Goal: Task Accomplishment & Management: Manage account settings

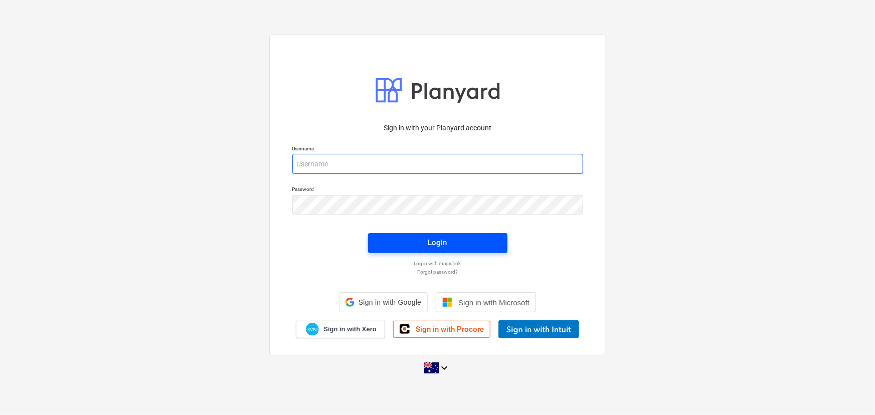
type input "[EMAIL_ADDRESS][DOMAIN_NAME]"
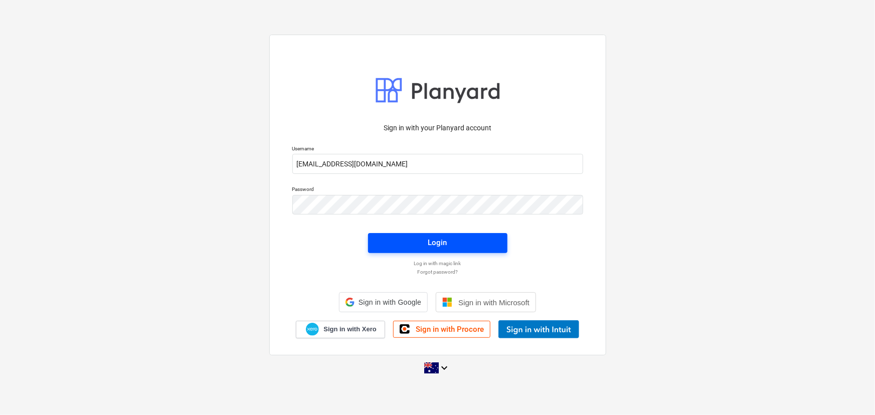
click at [470, 244] on span "Login" at bounding box center [437, 242] width 115 height 13
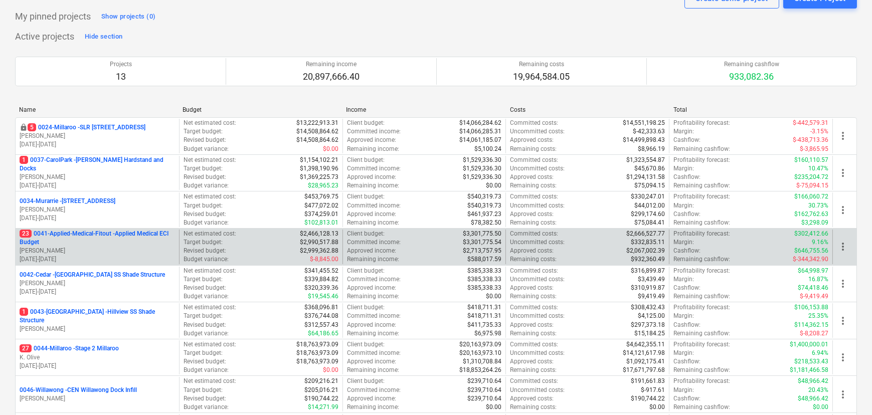
scroll to position [319, 0]
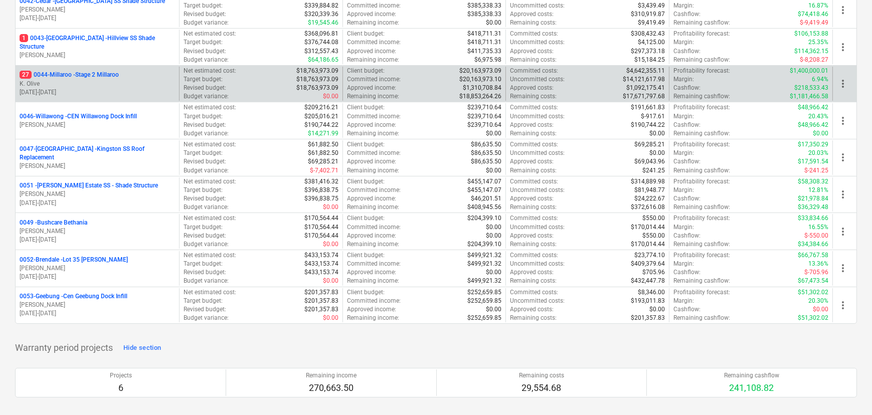
click at [97, 77] on p "27 0044-Millaroo - Stage 2 Millaroo" at bounding box center [69, 75] width 99 height 9
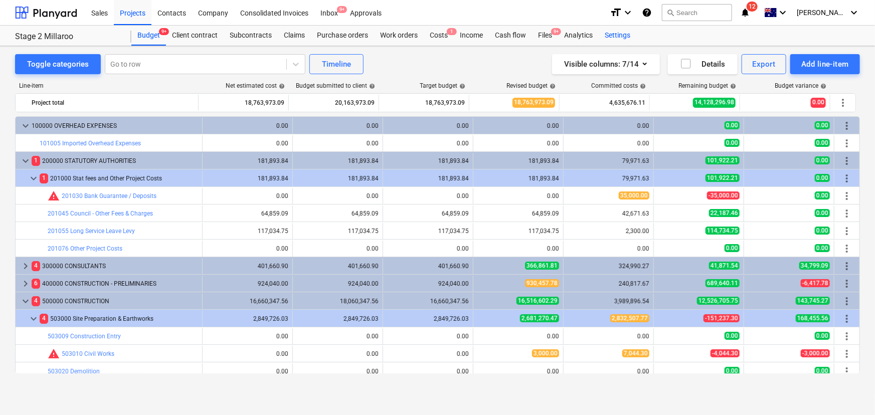
click at [610, 34] on div "Settings" at bounding box center [618, 36] width 38 height 20
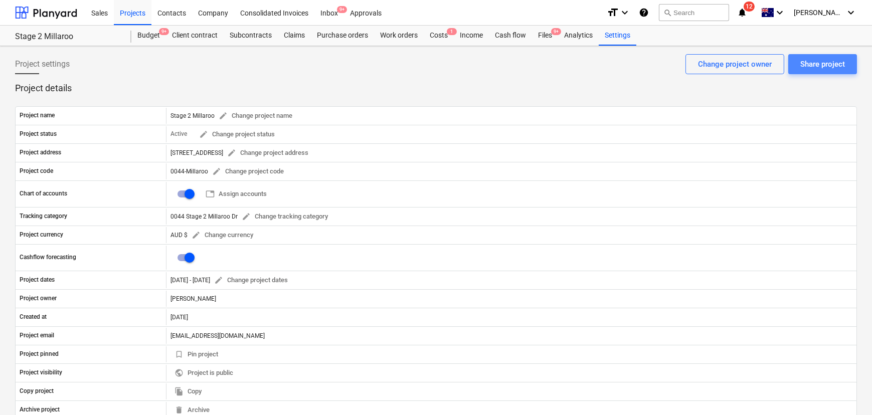
click at [827, 58] on div "Share project" at bounding box center [822, 64] width 45 height 13
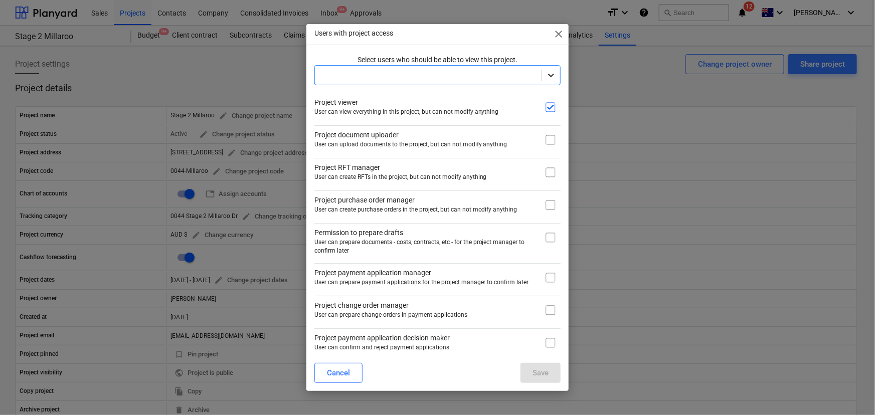
click at [549, 72] on icon at bounding box center [551, 75] width 10 height 10
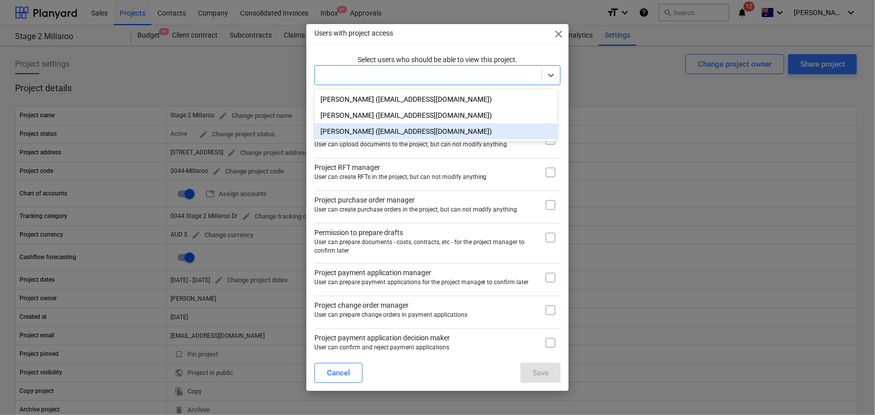
click at [365, 130] on div "[PERSON_NAME] ([EMAIL_ADDRESS][DOMAIN_NAME])" at bounding box center [435, 131] width 243 height 16
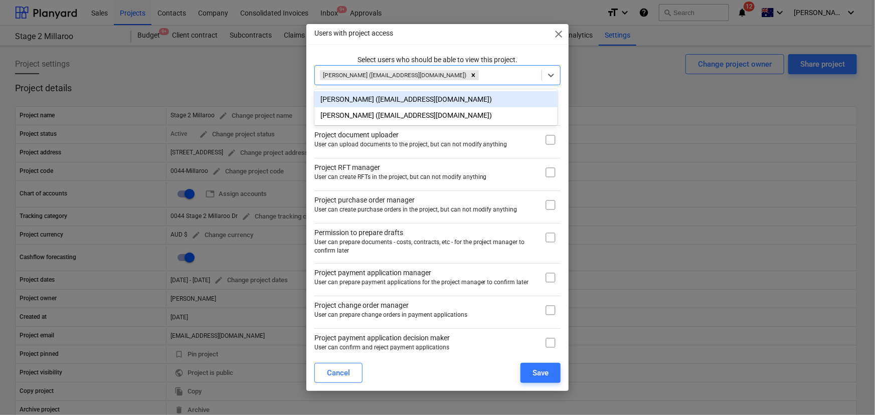
click at [507, 31] on div "Users with project access close" at bounding box center [437, 34] width 263 height 20
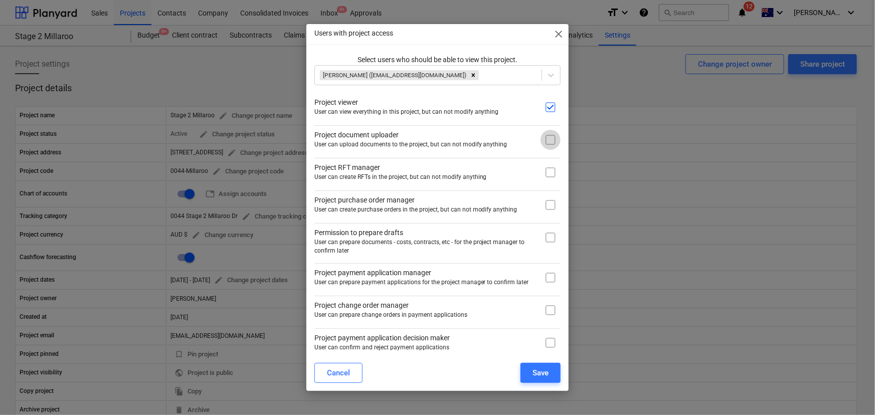
click at [547, 138] on input "checkbox" at bounding box center [550, 140] width 20 height 20
checkbox input "true"
click at [545, 205] on input "checkbox" at bounding box center [550, 205] width 20 height 20
checkbox input "true"
click at [543, 240] on input "checkbox" at bounding box center [550, 238] width 20 height 20
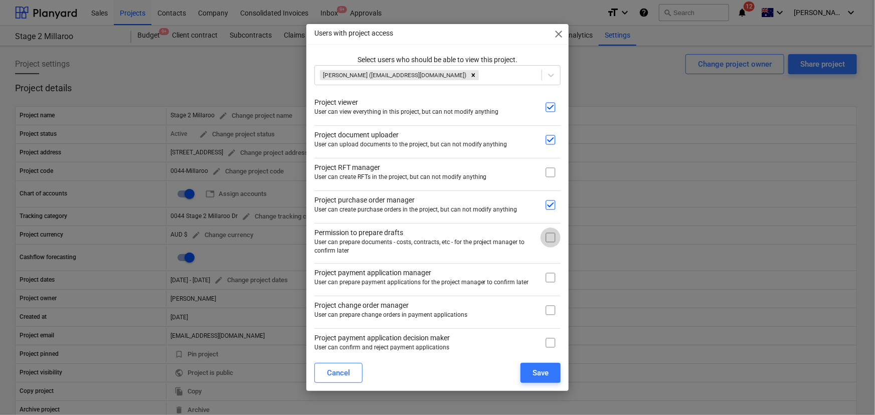
checkbox input "true"
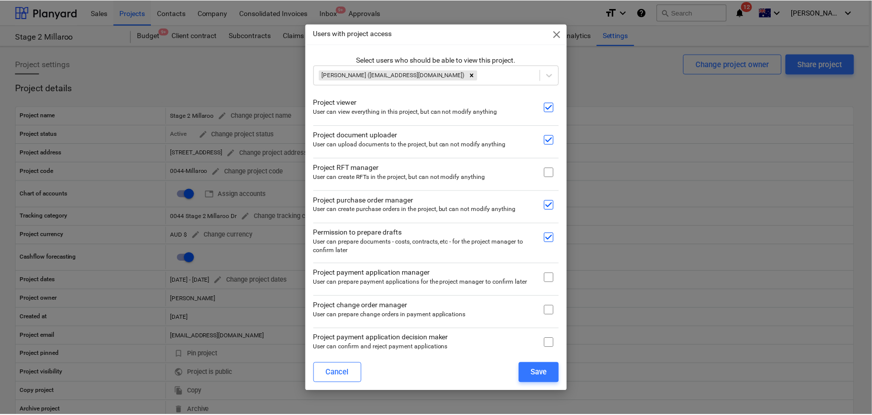
scroll to position [45, 0]
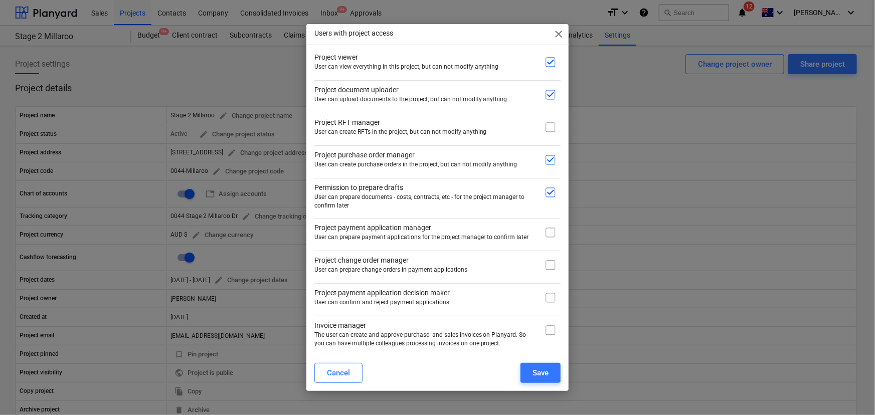
click at [544, 231] on input "checkbox" at bounding box center [550, 233] width 20 height 20
checkbox input "true"
click at [546, 265] on input "checkbox" at bounding box center [550, 265] width 20 height 20
checkbox input "true"
click at [541, 298] on input "checkbox" at bounding box center [550, 298] width 20 height 20
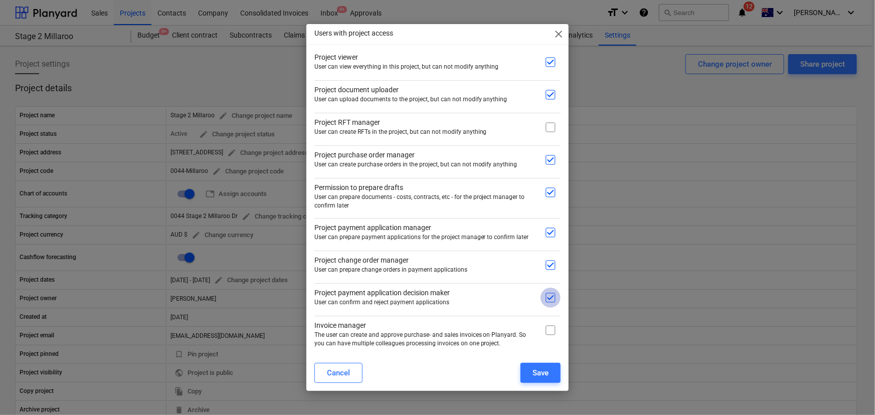
click at [546, 296] on input "checkbox" at bounding box center [550, 298] width 20 height 20
click at [546, 299] on input "checkbox" at bounding box center [550, 298] width 20 height 20
checkbox input "true"
click at [548, 329] on input "checkbox" at bounding box center [550, 330] width 20 height 20
checkbox input "true"
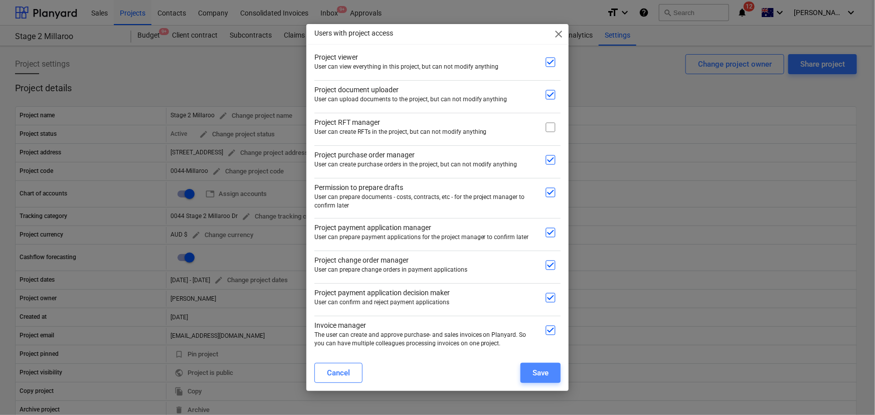
click at [540, 374] on div "Save" at bounding box center [540, 372] width 16 height 13
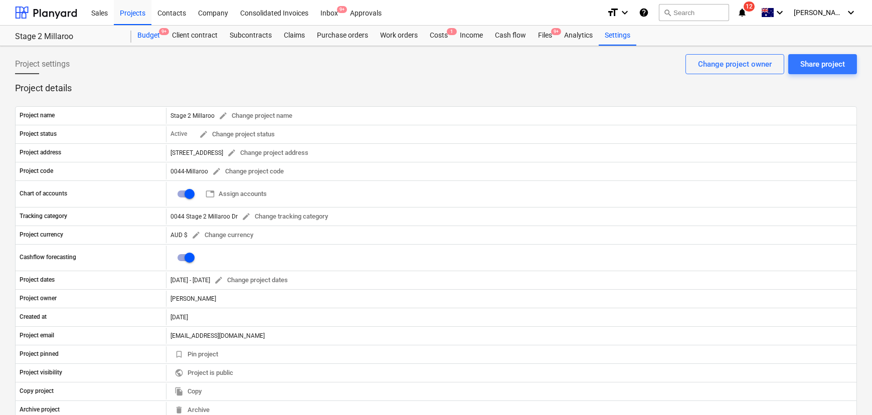
click at [142, 26] on div "Budget 9+" at bounding box center [148, 36] width 35 height 20
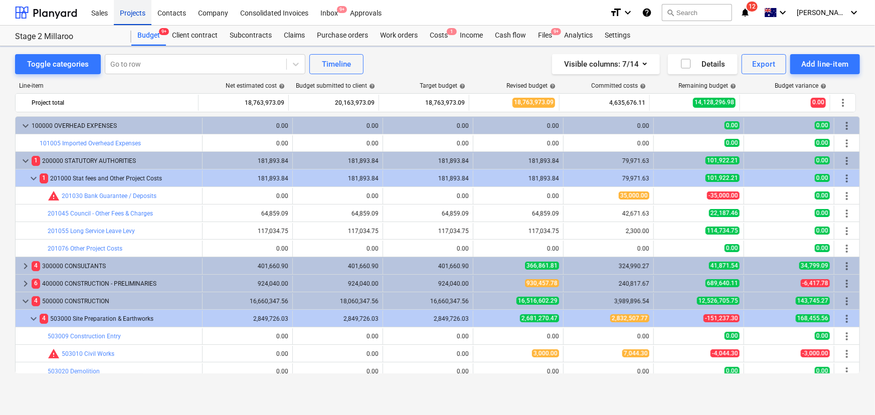
click at [132, 13] on div "Projects" at bounding box center [133, 12] width 38 height 26
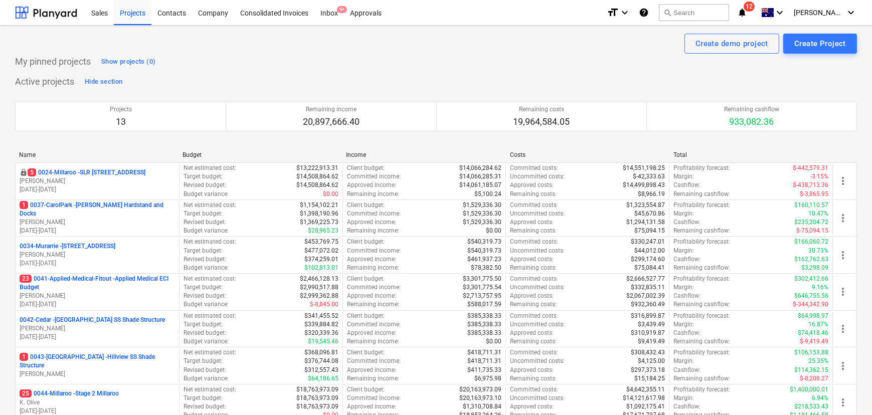
drag, startPoint x: 108, startPoint y: 395, endPoint x: 518, endPoint y: 190, distance: 458.4
click at [108, 395] on p "25 0044-Millaroo - Stage 2 Millaroo" at bounding box center [69, 393] width 99 height 9
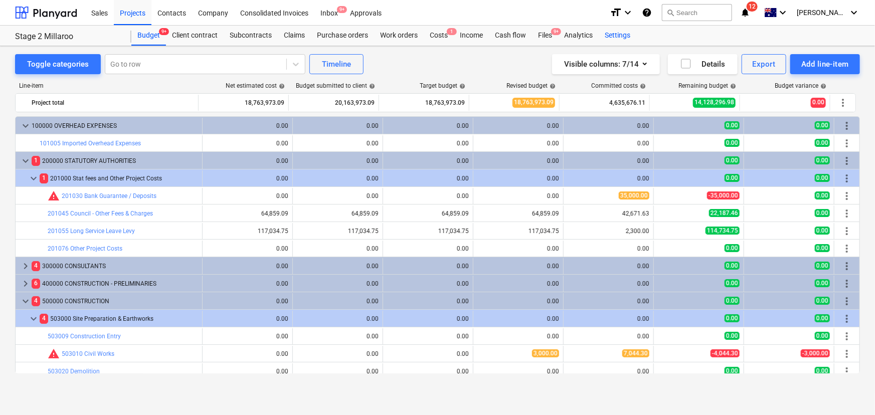
click at [636, 34] on div "Budget 9+ Client contract Subcontracts Claims Purchase orders Work orders Costs…" at bounding box center [495, 36] width 728 height 20
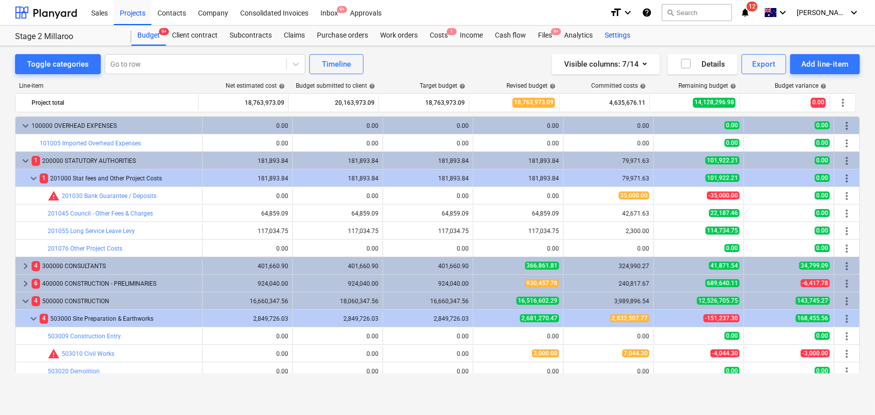
click at [630, 33] on div "Settings" at bounding box center [618, 36] width 38 height 20
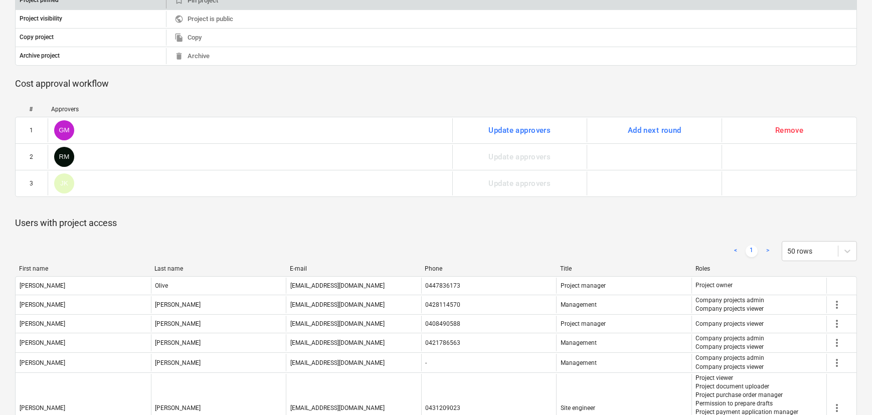
scroll to position [468, 0]
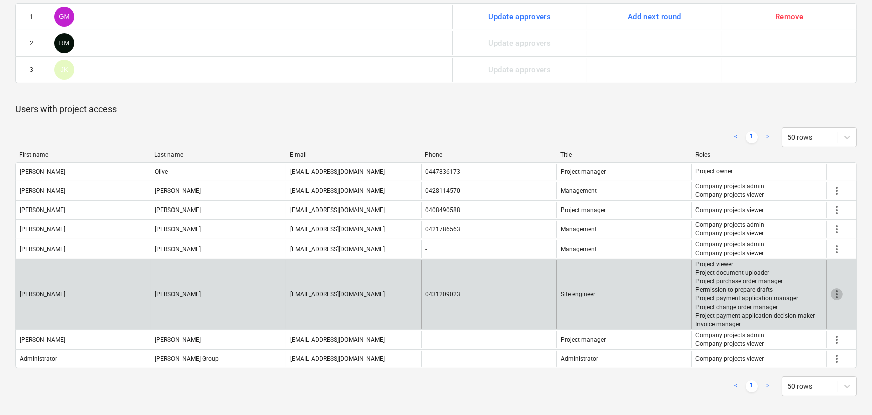
click at [837, 298] on span "more_vert" at bounding box center [837, 294] width 12 height 12
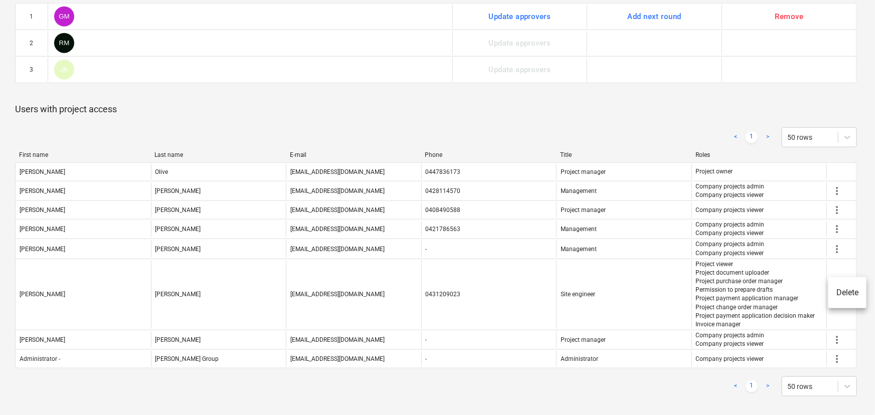
click at [741, 374] on div at bounding box center [437, 207] width 875 height 415
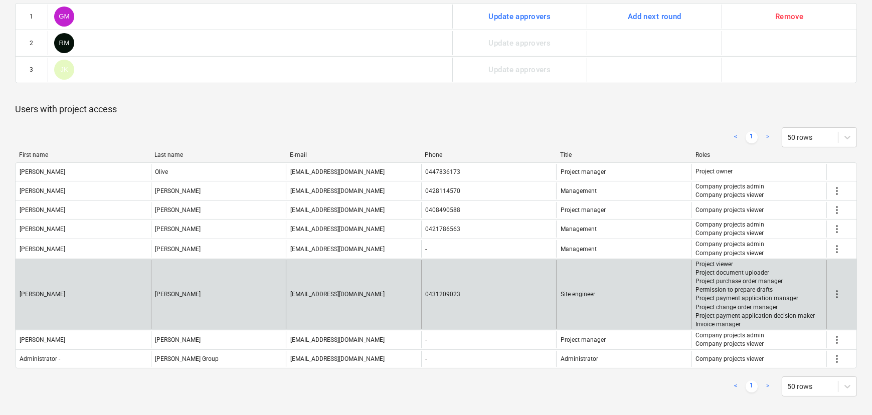
click at [840, 291] on span "more_vert" at bounding box center [837, 294] width 12 height 12
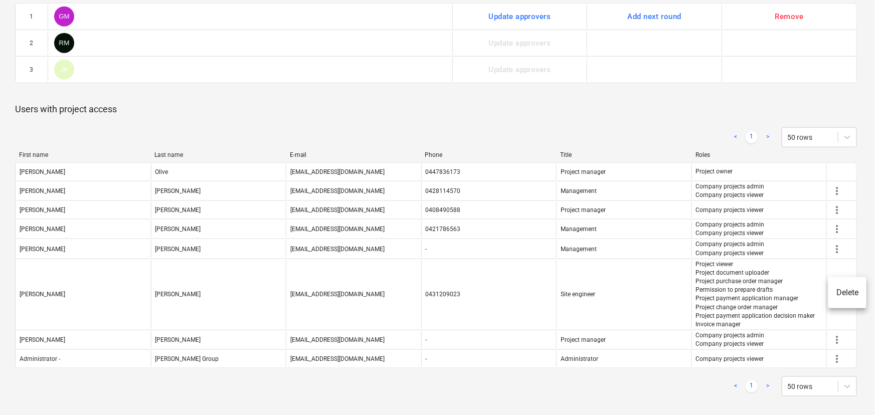
click at [768, 393] on div at bounding box center [437, 207] width 875 height 415
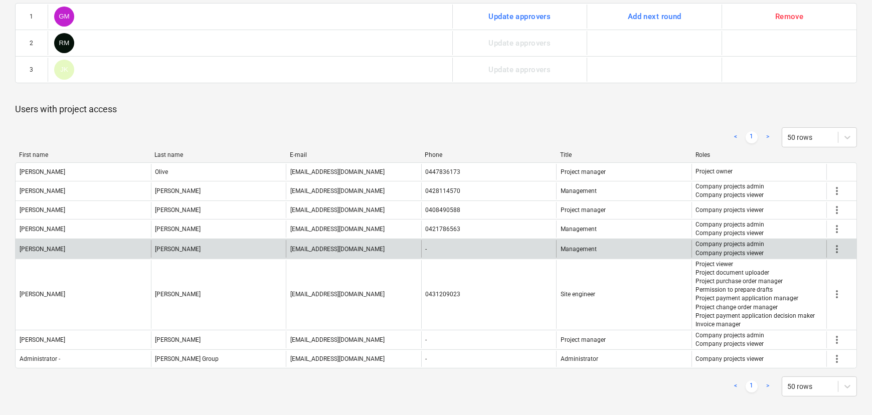
click at [828, 250] on div "more_vert" at bounding box center [841, 248] width 30 height 17
click at [835, 244] on span "more_vert" at bounding box center [837, 249] width 12 height 12
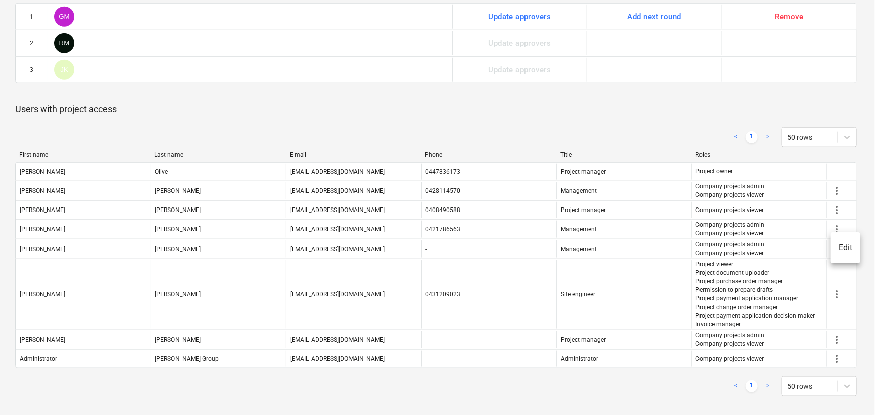
click at [740, 386] on div at bounding box center [437, 207] width 875 height 415
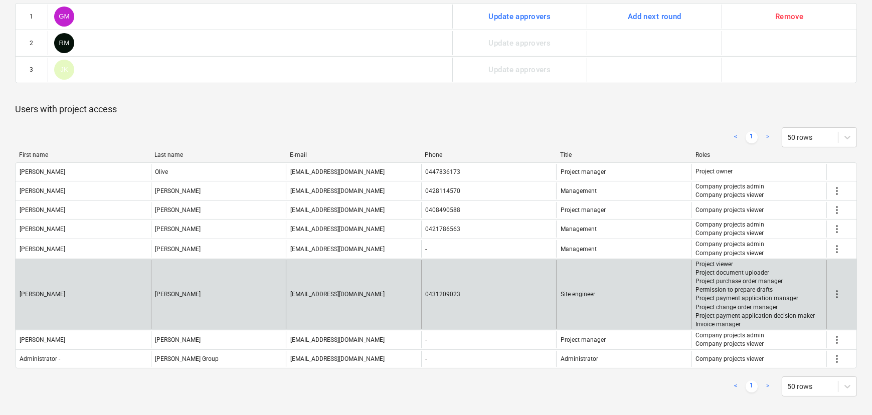
click at [832, 290] on span "more_vert" at bounding box center [837, 294] width 12 height 12
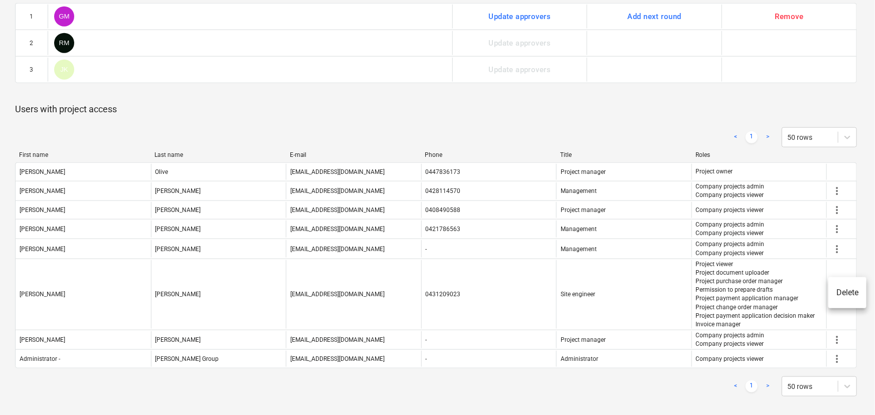
click at [772, 387] on div at bounding box center [437, 207] width 875 height 415
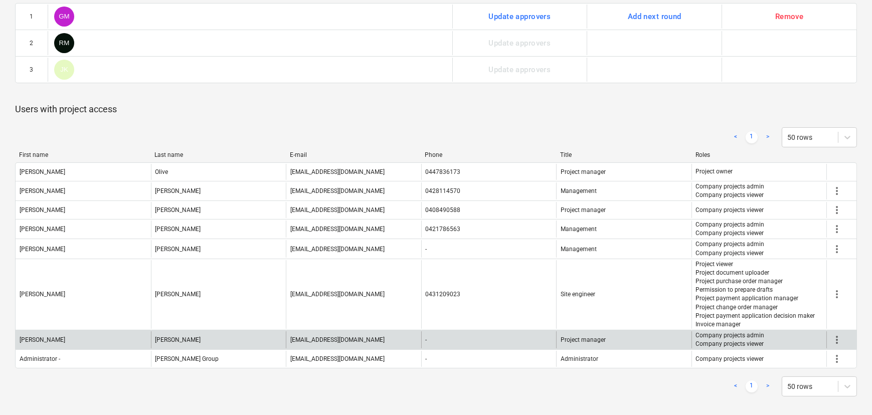
click at [839, 338] on span "more_vert" at bounding box center [837, 340] width 12 height 12
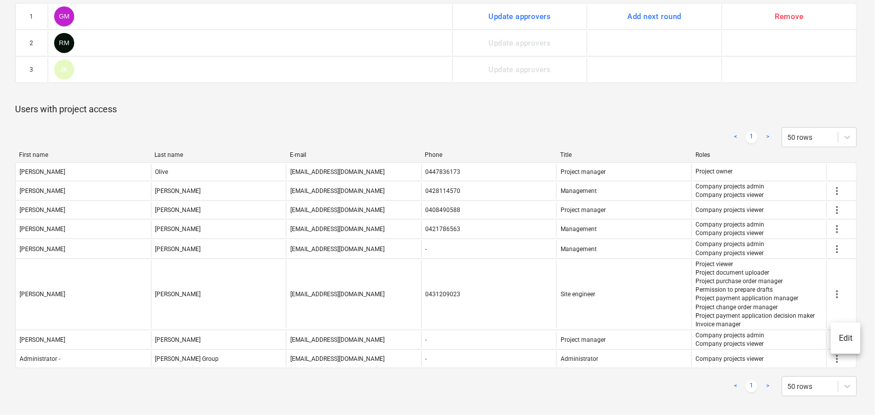
click at [712, 413] on div at bounding box center [437, 207] width 875 height 415
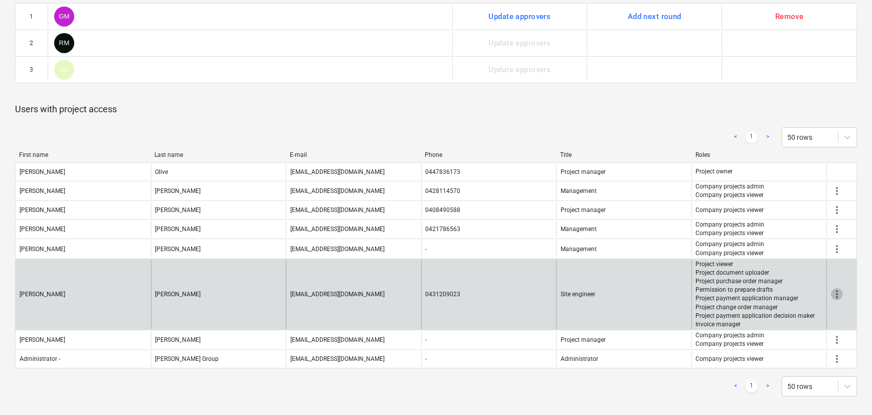
click at [832, 288] on span "more_vert" at bounding box center [837, 294] width 12 height 12
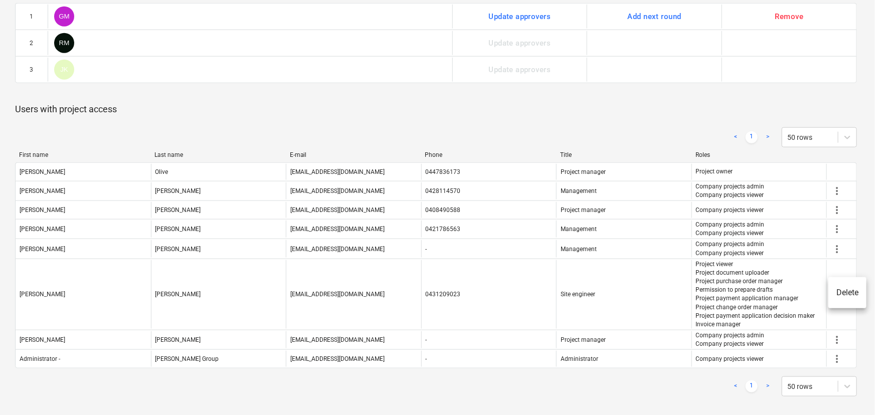
click at [637, 403] on div at bounding box center [437, 207] width 875 height 415
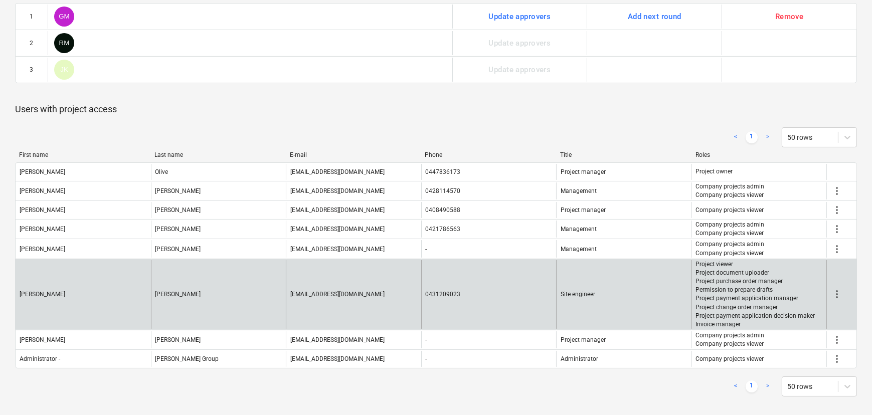
click at [837, 290] on span "more_vert" at bounding box center [837, 294] width 12 height 12
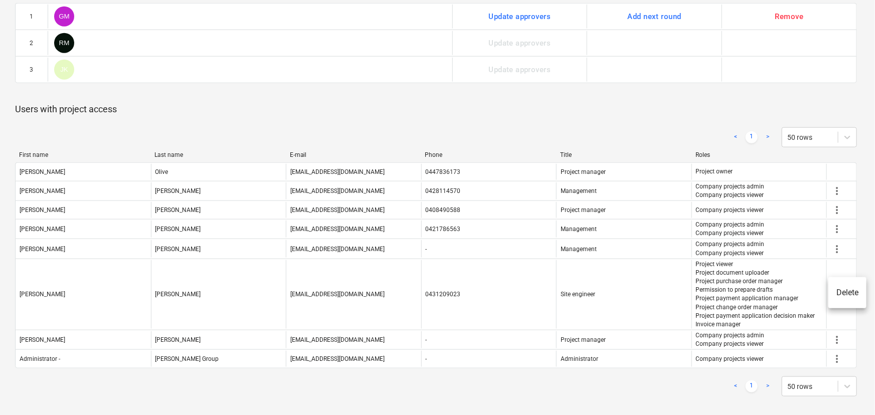
click at [649, 395] on div at bounding box center [437, 207] width 875 height 415
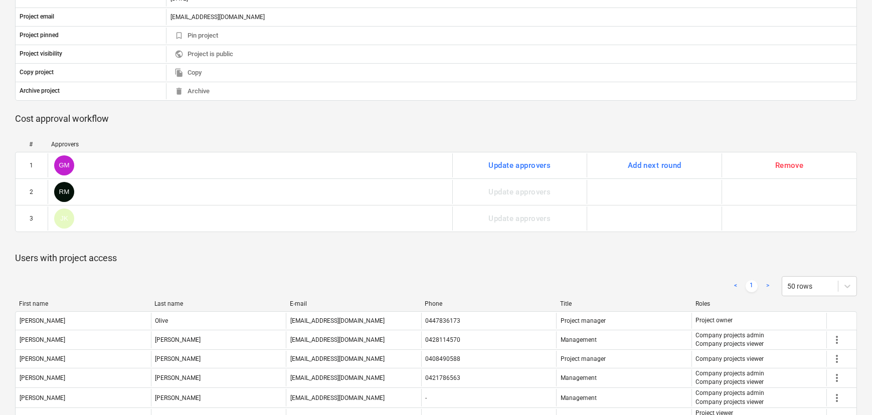
scroll to position [0, 0]
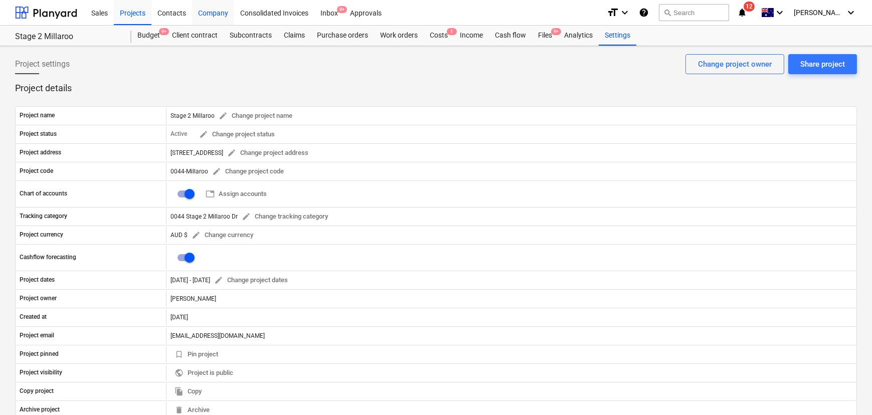
click at [209, 10] on div "Company" at bounding box center [213, 12] width 42 height 26
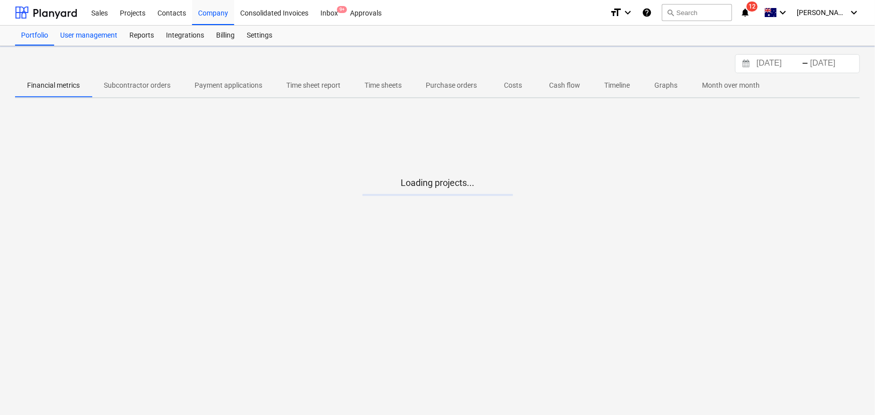
click at [85, 35] on div "User management" at bounding box center [88, 36] width 69 height 20
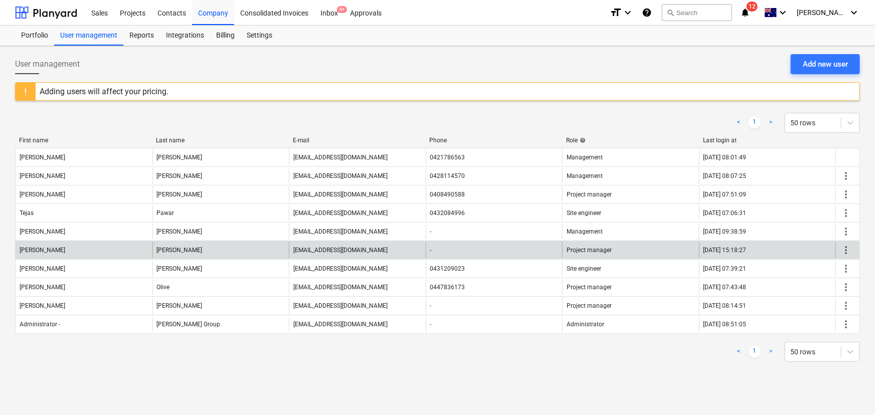
click at [847, 250] on span "more_vert" at bounding box center [846, 250] width 12 height 12
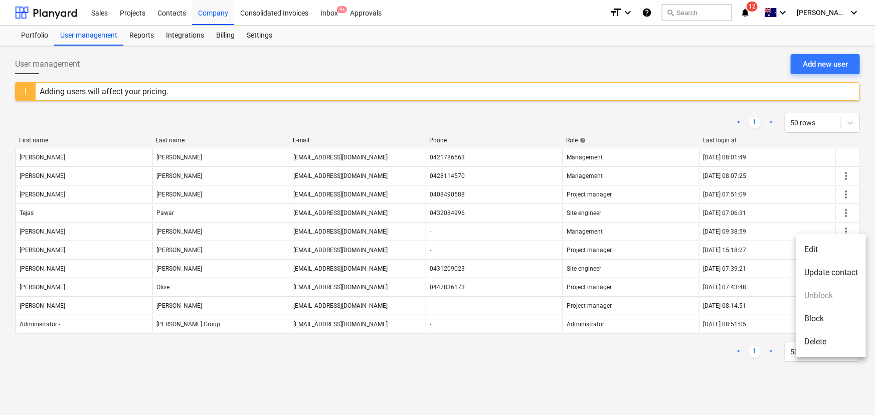
click at [815, 251] on li "Edit" at bounding box center [831, 249] width 70 height 23
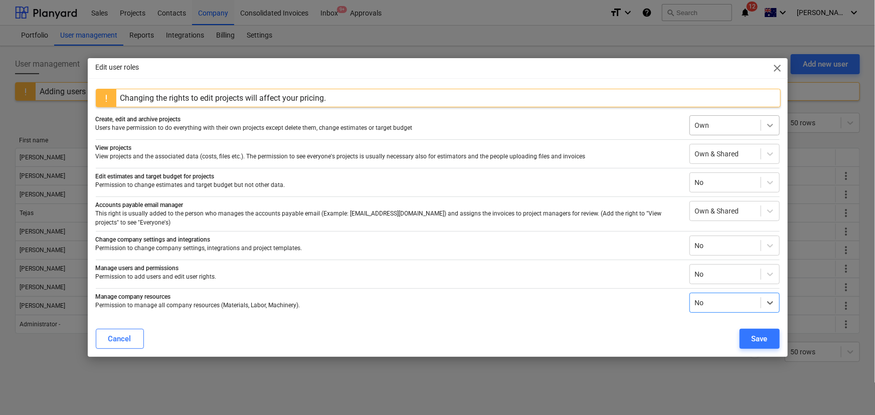
click at [766, 120] on div at bounding box center [770, 125] width 18 height 18
click at [718, 186] on div "Everyone's" at bounding box center [734, 184] width 90 height 16
click at [754, 336] on div "Save" at bounding box center [759, 338] width 16 height 13
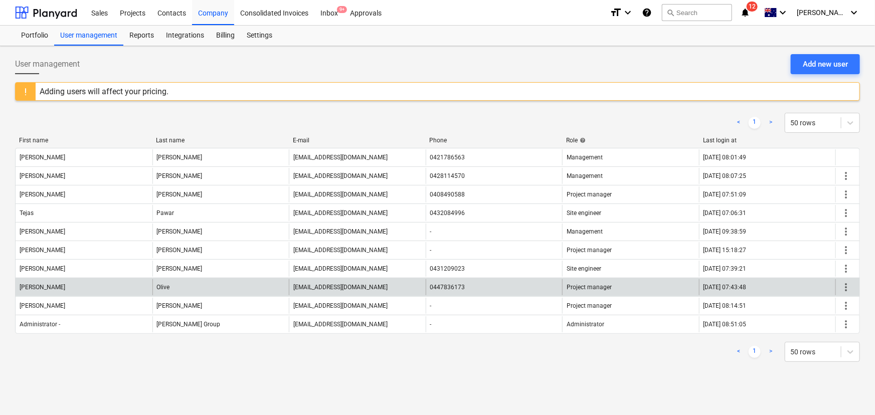
click at [843, 290] on span "more_vert" at bounding box center [846, 287] width 12 height 12
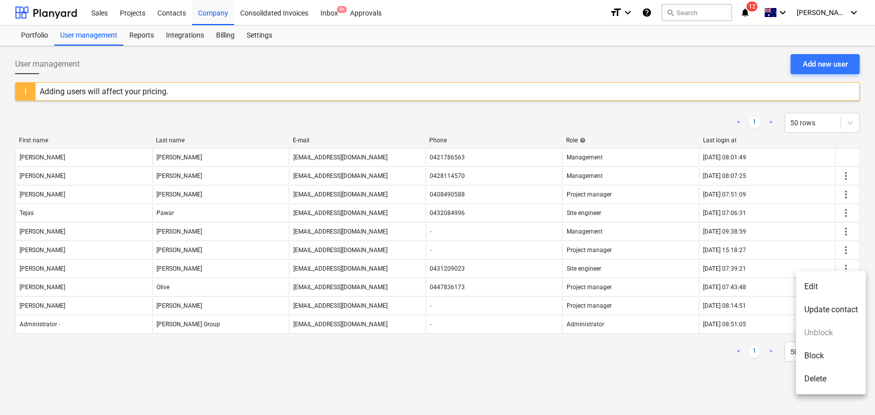
click at [820, 286] on li "Edit" at bounding box center [831, 286] width 70 height 23
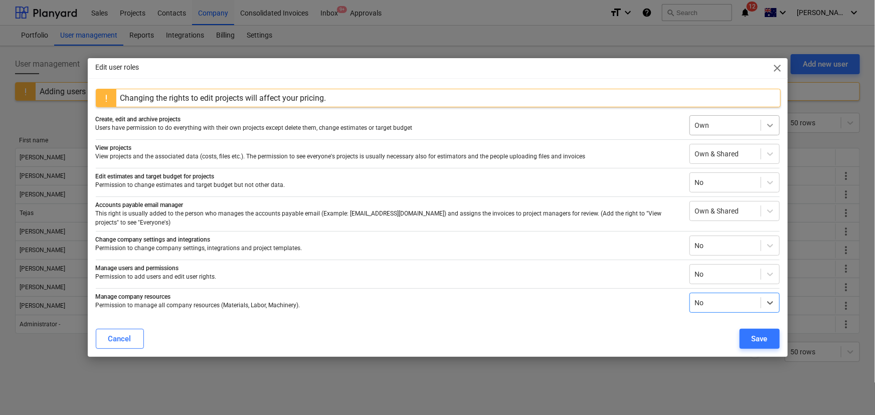
click at [765, 129] on icon at bounding box center [770, 125] width 10 height 10
click at [725, 184] on div "Everyone's" at bounding box center [734, 184] width 90 height 16
click at [762, 333] on div "Save" at bounding box center [759, 338] width 16 height 13
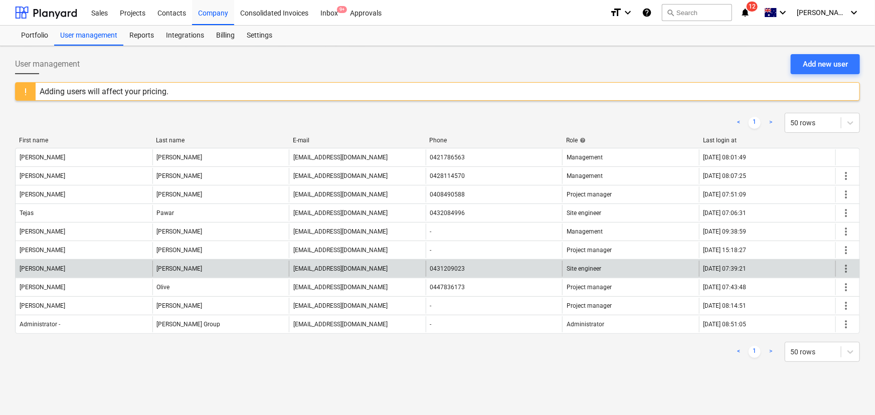
click at [844, 266] on span "more_vert" at bounding box center [846, 269] width 12 height 12
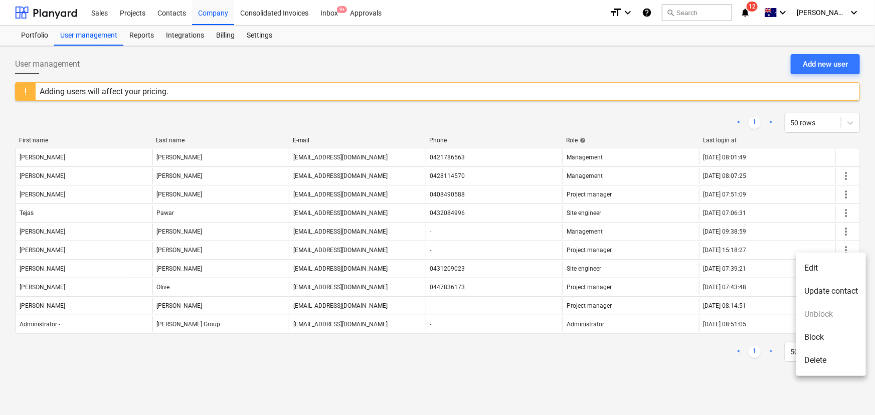
click at [819, 270] on li "Edit" at bounding box center [831, 268] width 70 height 23
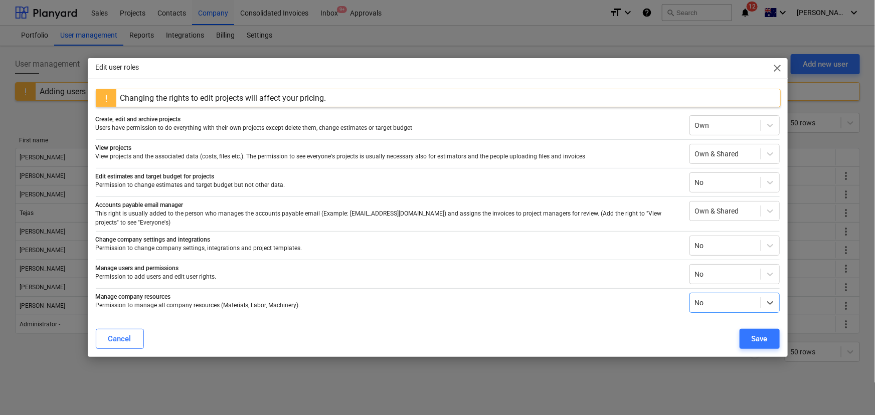
click at [779, 65] on span "close" at bounding box center [777, 68] width 12 height 12
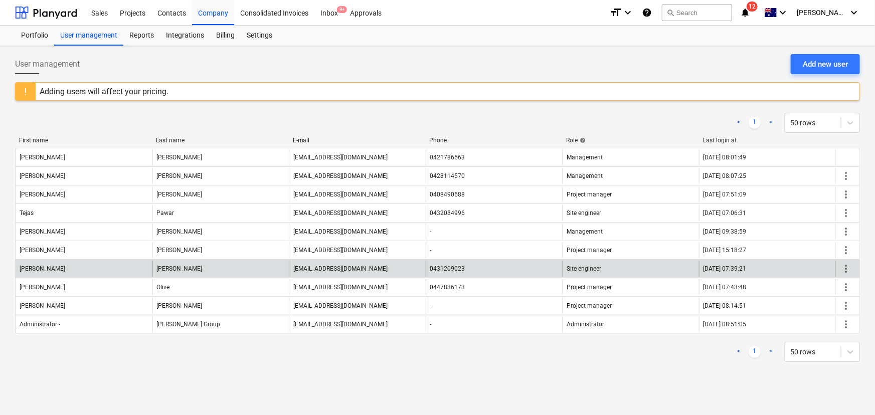
click at [851, 266] on span "more_vert" at bounding box center [846, 269] width 12 height 12
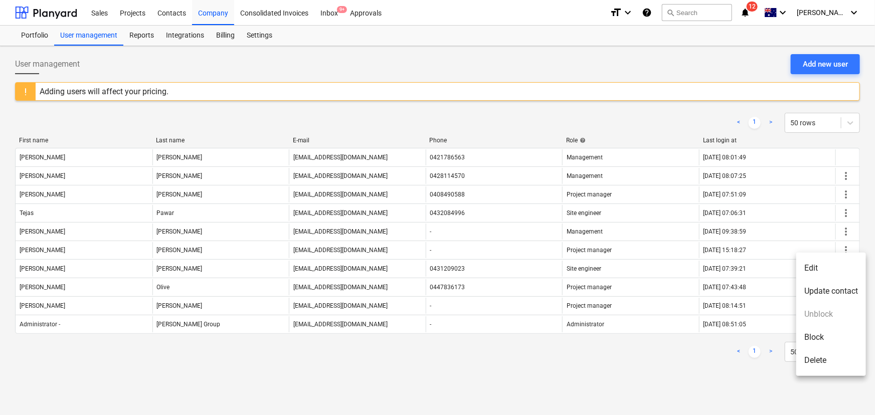
click at [823, 271] on li "Edit" at bounding box center [831, 268] width 70 height 23
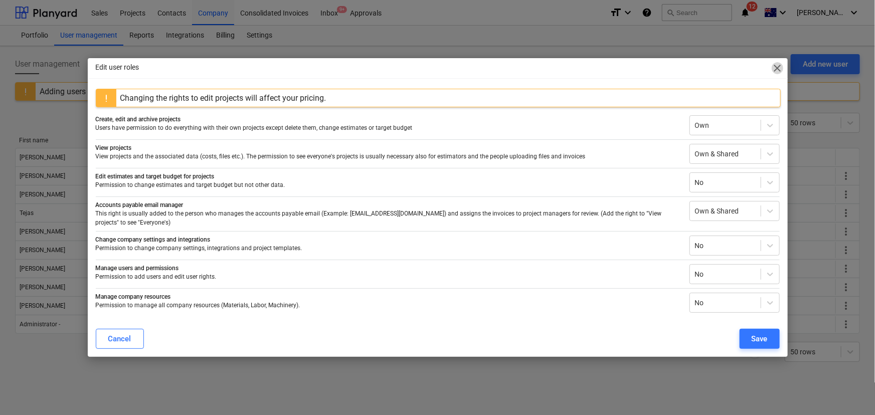
click at [777, 71] on span "close" at bounding box center [777, 68] width 12 height 12
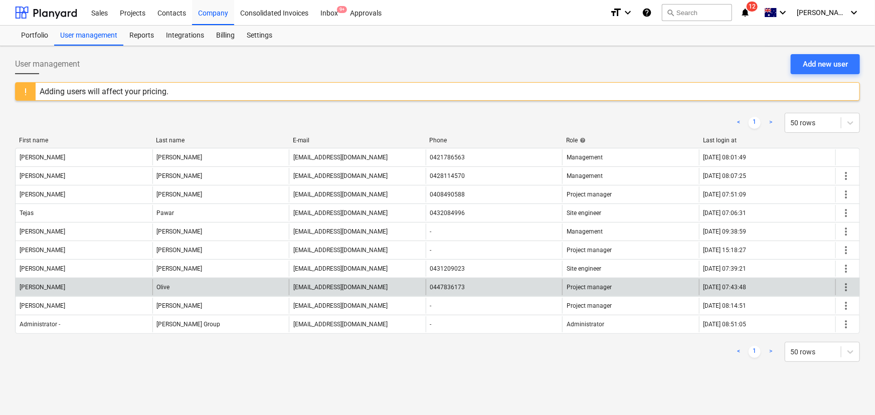
click at [845, 286] on span "more_vert" at bounding box center [846, 287] width 12 height 12
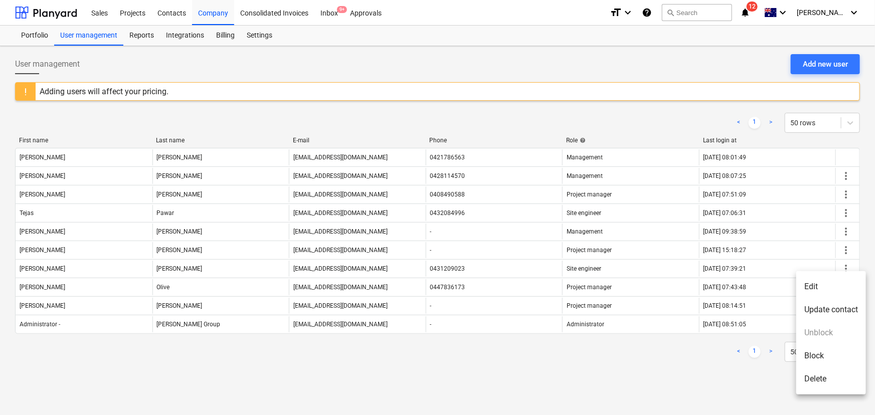
click at [827, 290] on li "Edit" at bounding box center [831, 286] width 70 height 23
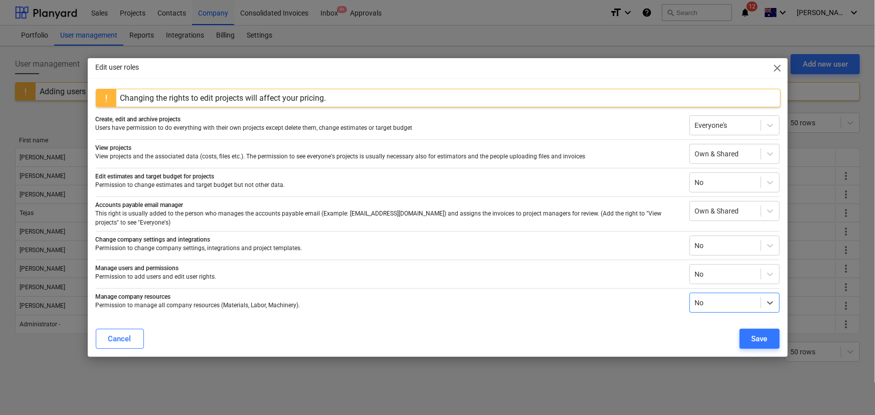
click at [782, 70] on span "close" at bounding box center [777, 68] width 12 height 12
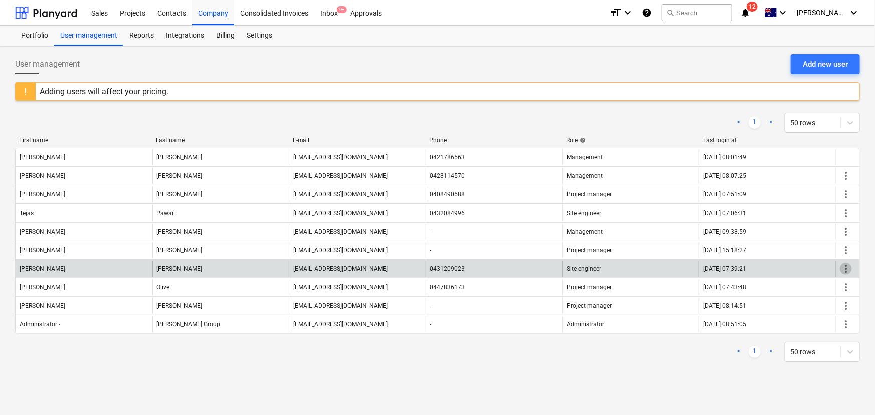
click at [846, 267] on span "more_vert" at bounding box center [846, 269] width 12 height 12
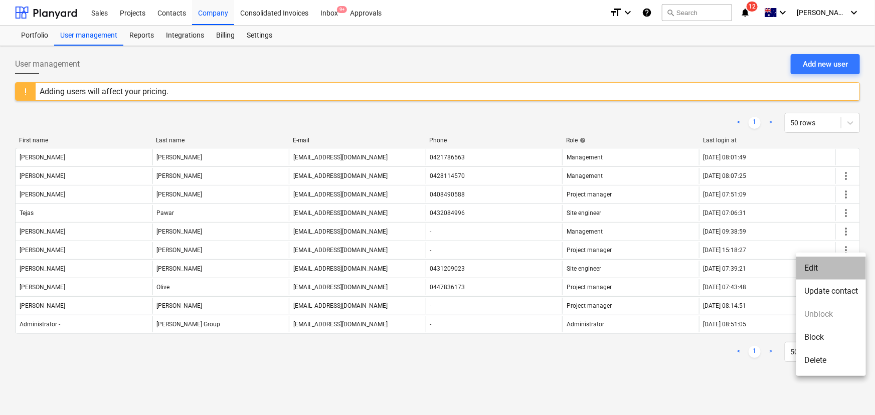
click at [817, 263] on li "Edit" at bounding box center [831, 268] width 70 height 23
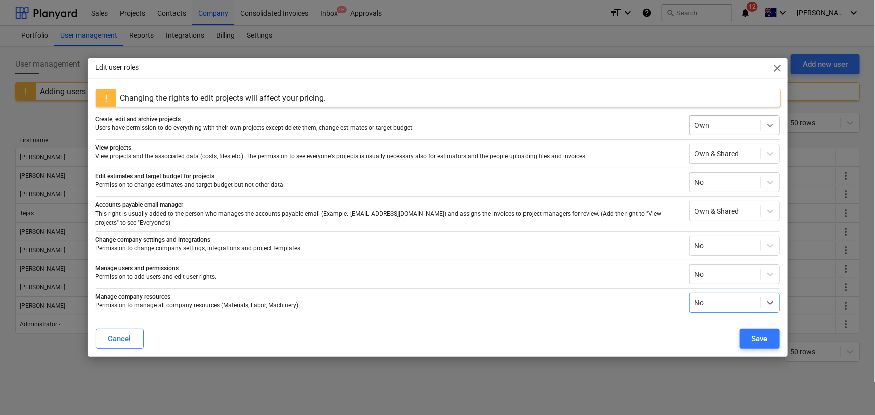
click at [767, 130] on icon at bounding box center [770, 125] width 10 height 10
click at [686, 73] on div "Edit user roles close" at bounding box center [438, 68] width 700 height 20
click at [776, 73] on span "close" at bounding box center [777, 68] width 12 height 12
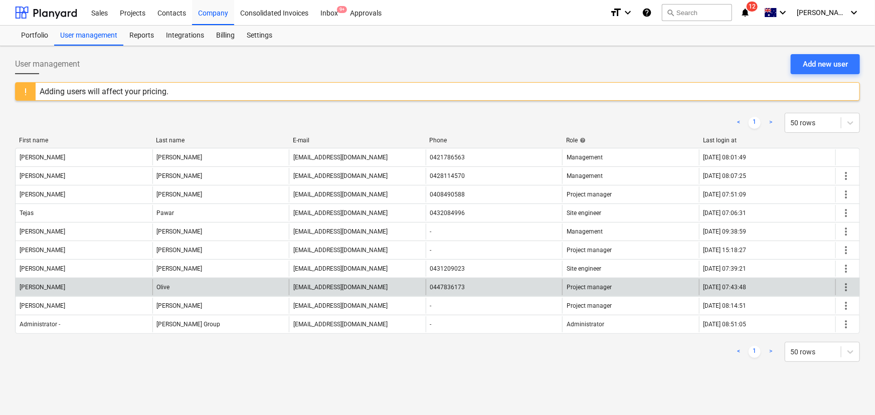
click at [849, 289] on span "more_vert" at bounding box center [846, 287] width 12 height 12
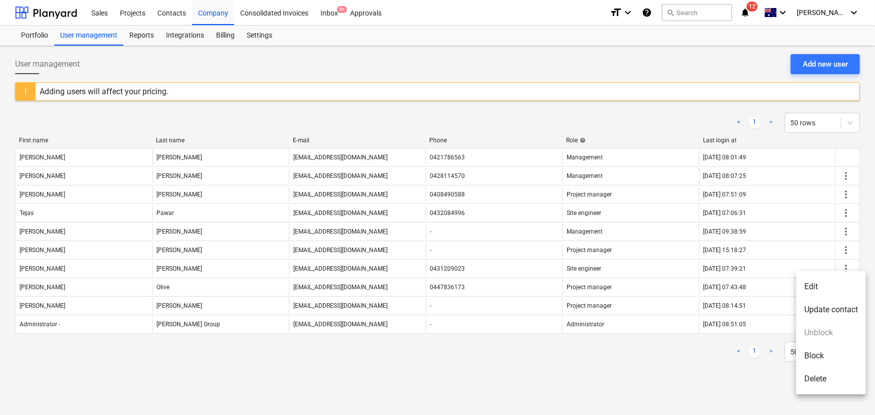
click at [815, 286] on li "Edit" at bounding box center [831, 286] width 70 height 23
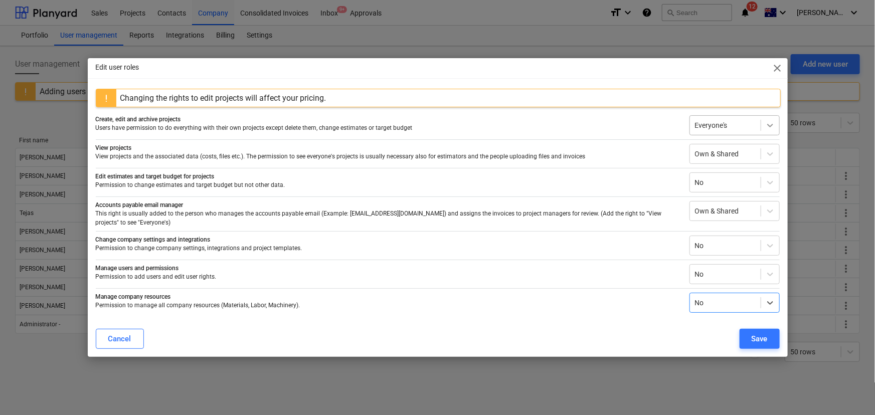
click at [770, 130] on icon at bounding box center [770, 125] width 10 height 10
click at [715, 171] on div "Own" at bounding box center [734, 168] width 90 height 16
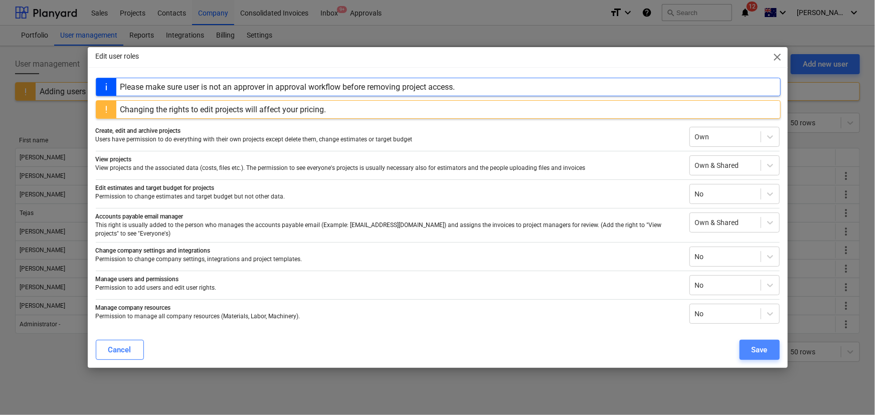
click at [758, 346] on div "Save" at bounding box center [759, 349] width 16 height 13
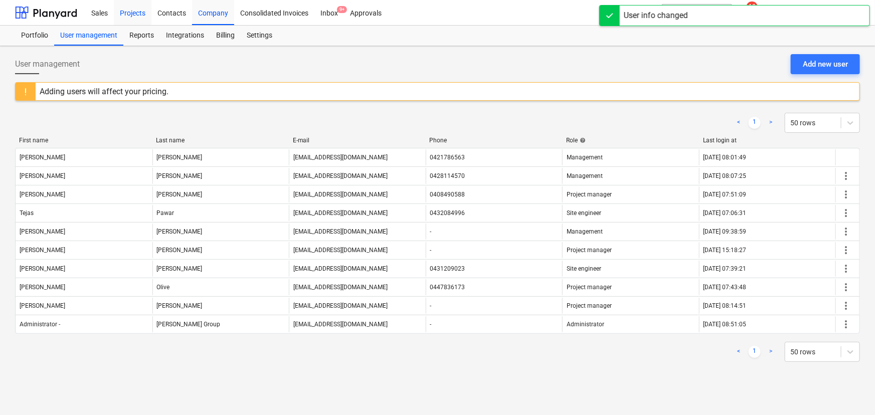
click at [127, 14] on div "Projects" at bounding box center [133, 12] width 38 height 26
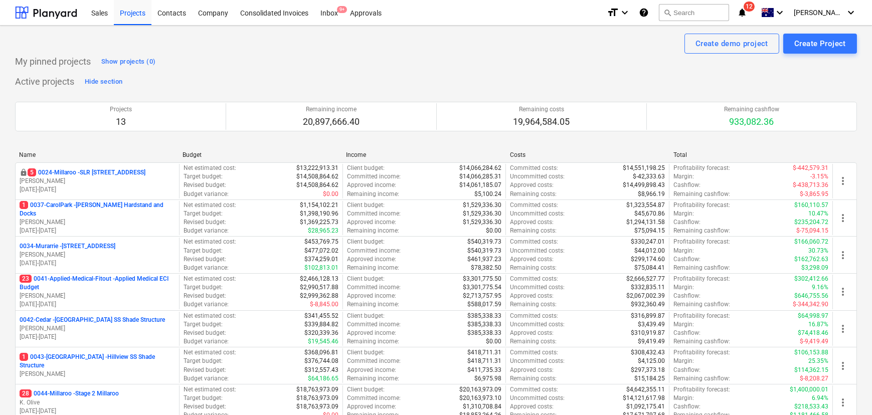
drag, startPoint x: 104, startPoint y: 169, endPoint x: 199, endPoint y: 204, distance: 100.4
click at [104, 169] on p "5 0024-Millaroo - SLR [STREET_ADDRESS]" at bounding box center [87, 172] width 118 height 9
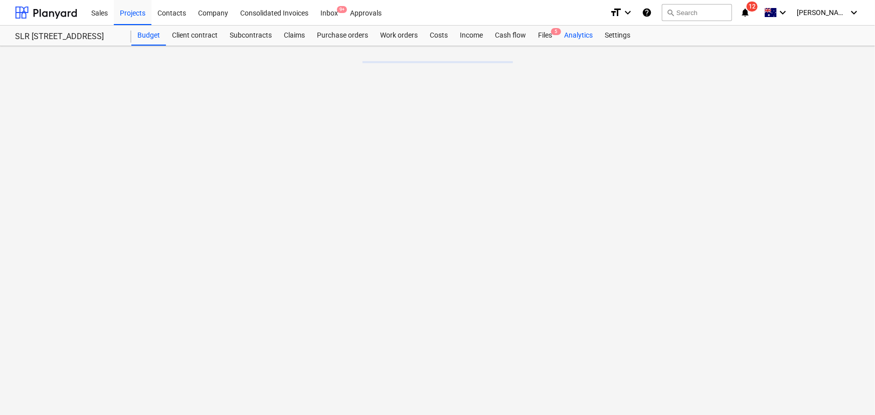
click at [577, 38] on div "Analytics" at bounding box center [578, 36] width 41 height 20
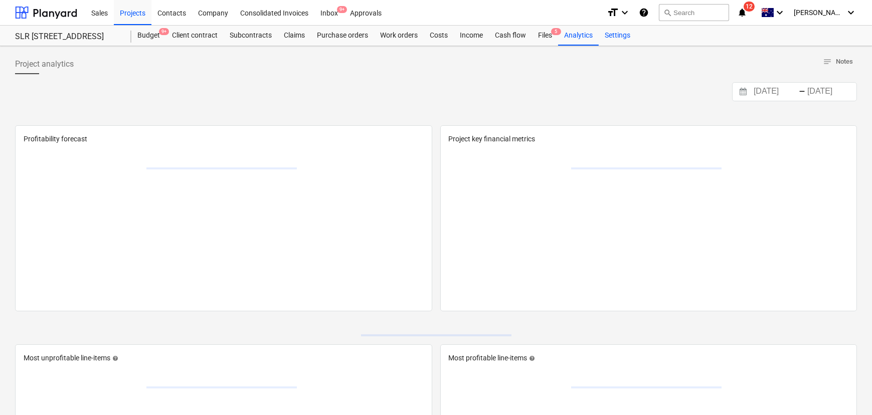
click at [613, 35] on div "Settings" at bounding box center [618, 36] width 38 height 20
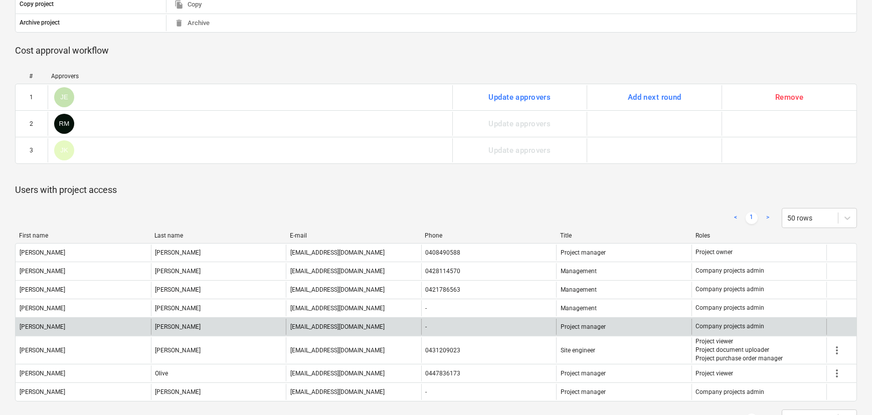
scroll to position [399, 0]
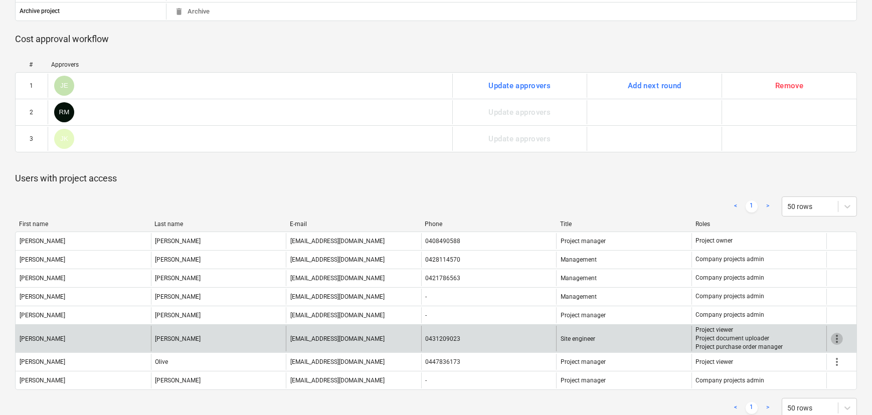
click at [837, 337] on span "more_vert" at bounding box center [837, 339] width 12 height 12
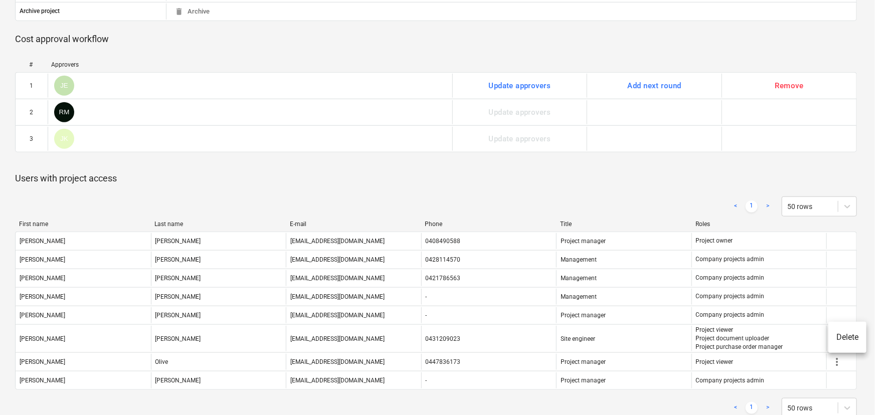
click at [720, 401] on div at bounding box center [437, 207] width 875 height 415
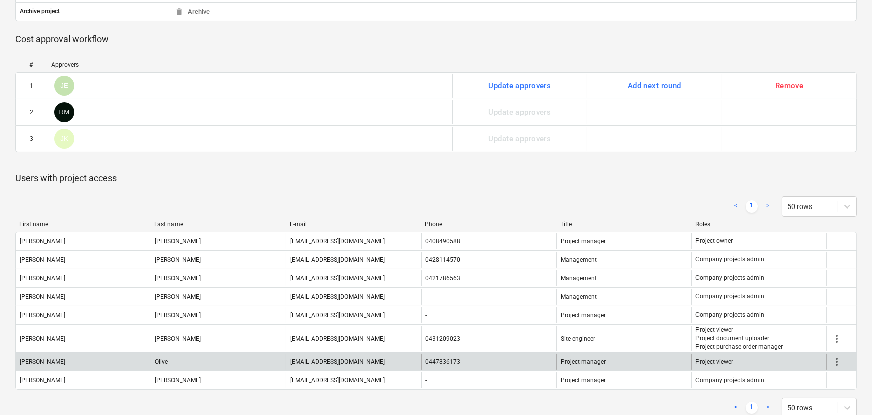
click at [836, 362] on span "more_vert" at bounding box center [837, 362] width 12 height 12
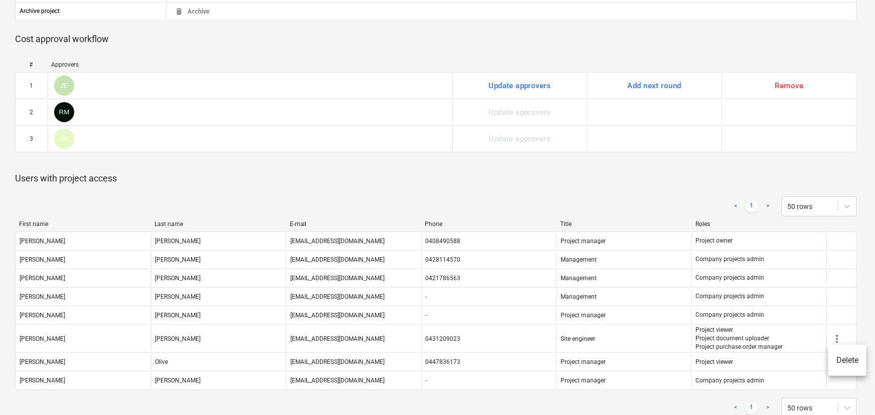
click at [767, 403] on div at bounding box center [437, 207] width 875 height 415
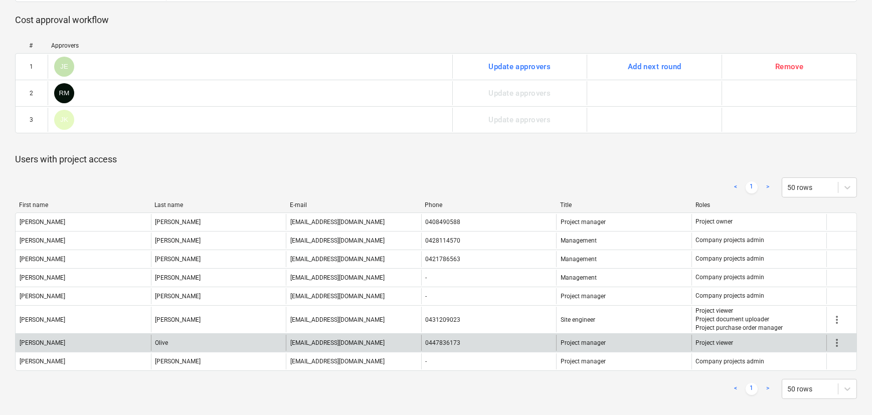
scroll to position [420, 0]
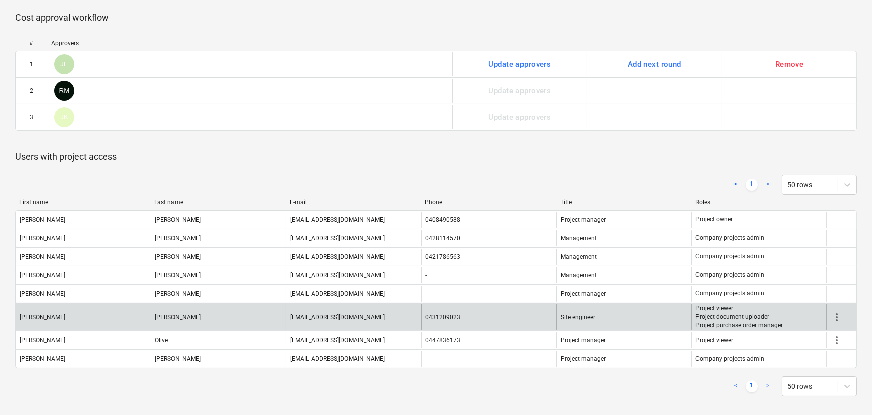
click at [837, 318] on span "more_vert" at bounding box center [837, 317] width 12 height 12
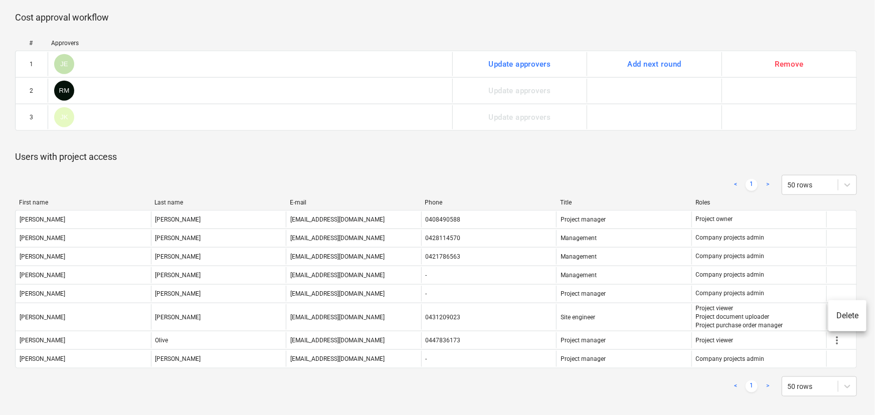
click at [760, 374] on div at bounding box center [437, 207] width 875 height 415
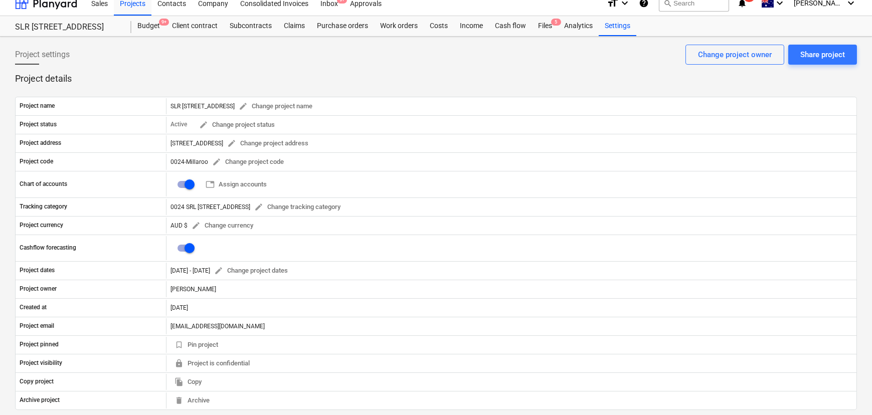
scroll to position [0, 0]
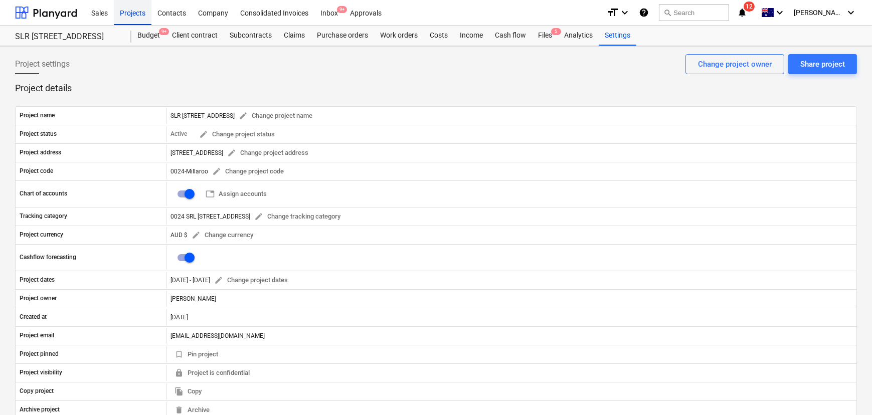
click at [135, 16] on div "Projects" at bounding box center [133, 12] width 38 height 26
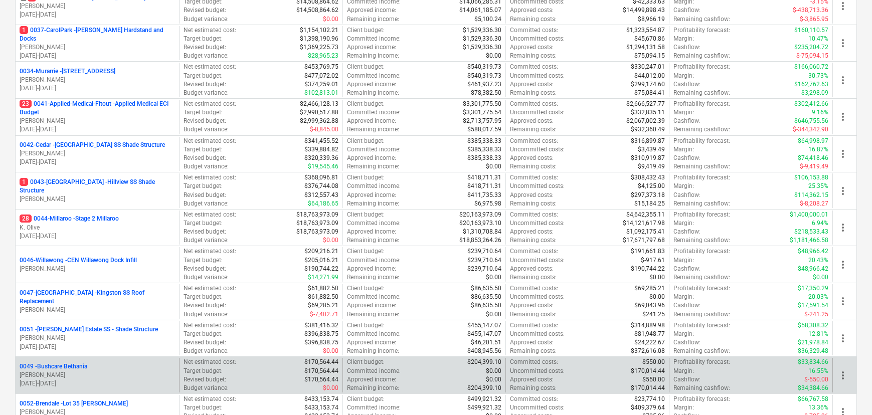
scroll to position [273, 0]
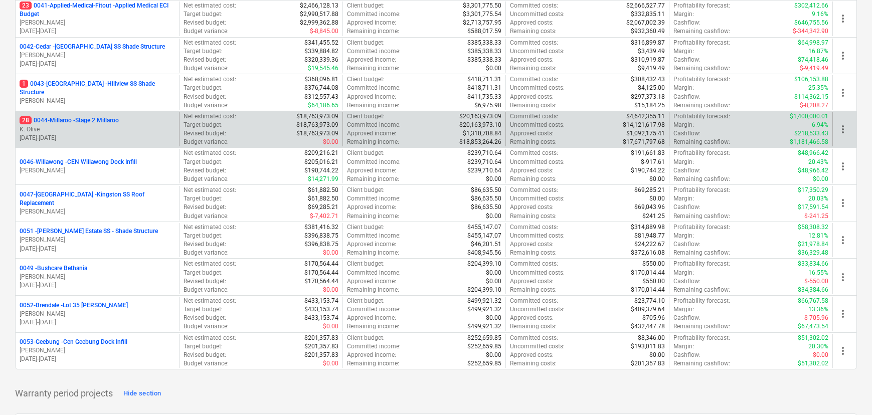
click at [79, 122] on p "28 0044-Millaroo - Stage 2 Millaroo" at bounding box center [69, 120] width 99 height 9
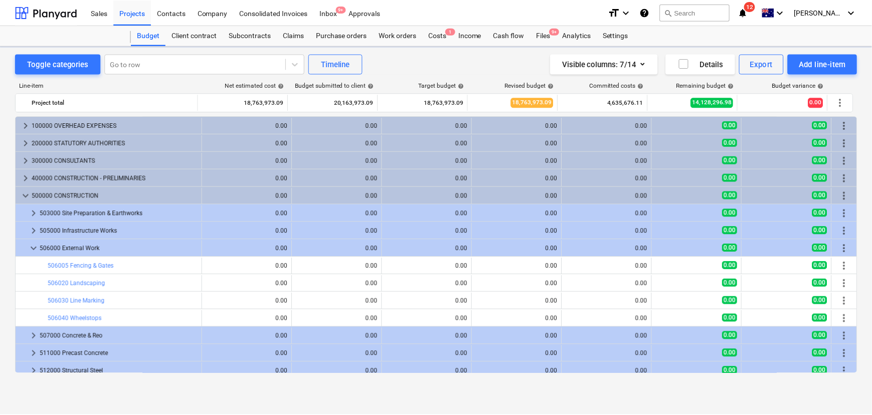
scroll to position [319, 0]
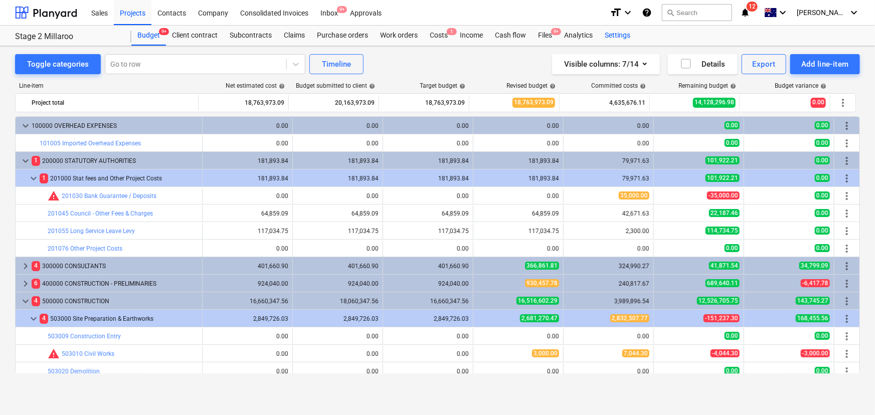
click at [615, 33] on div "Settings" at bounding box center [618, 36] width 38 height 20
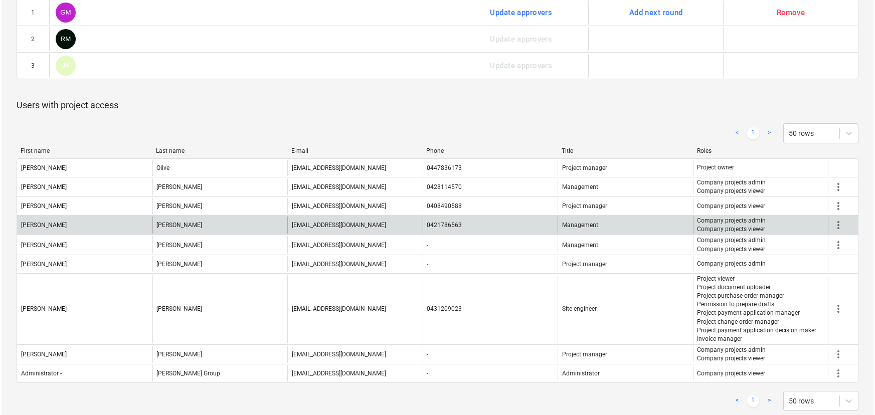
scroll to position [486, 0]
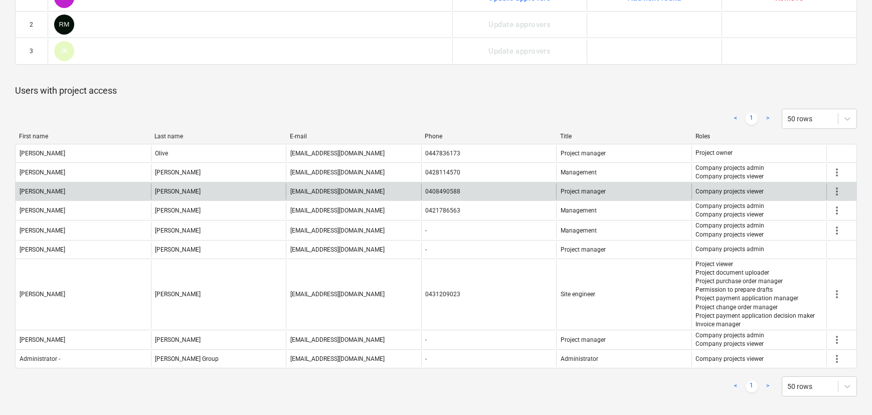
click at [834, 191] on span "more_vert" at bounding box center [837, 191] width 12 height 12
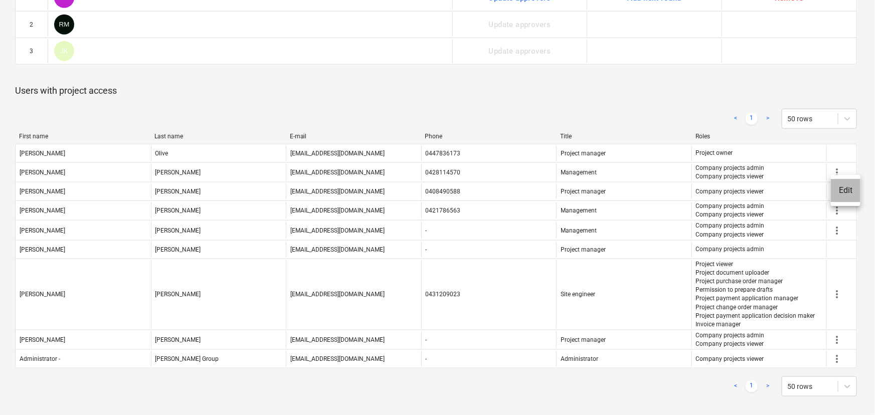
click at [845, 191] on li "Edit" at bounding box center [846, 190] width 30 height 23
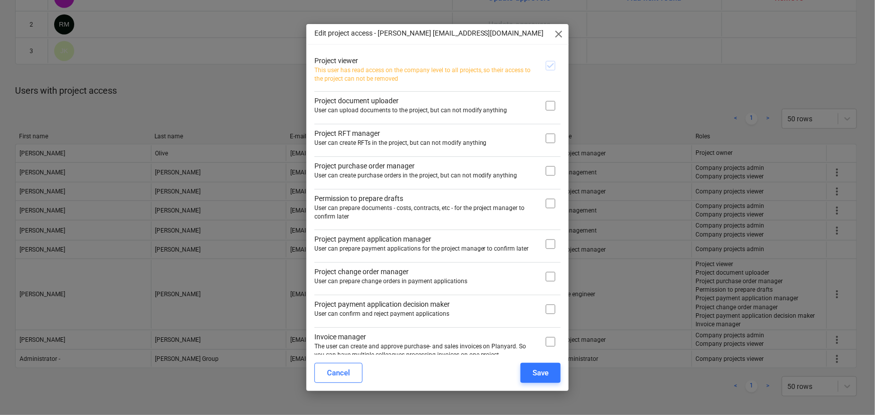
scroll to position [0, 0]
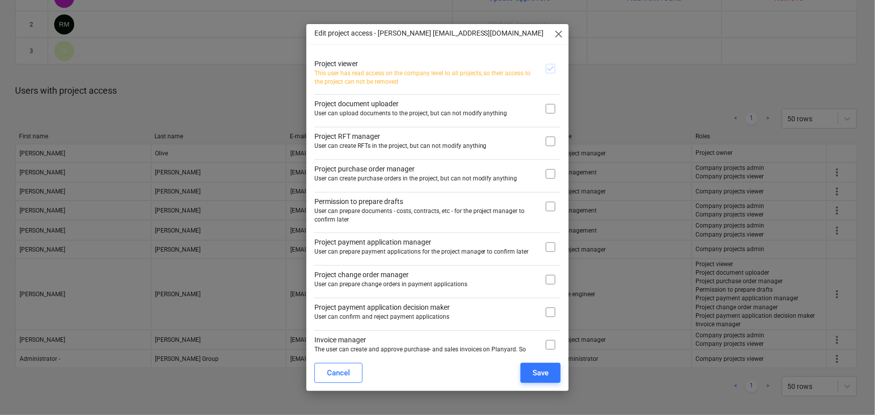
click at [560, 32] on span "close" at bounding box center [558, 34] width 12 height 12
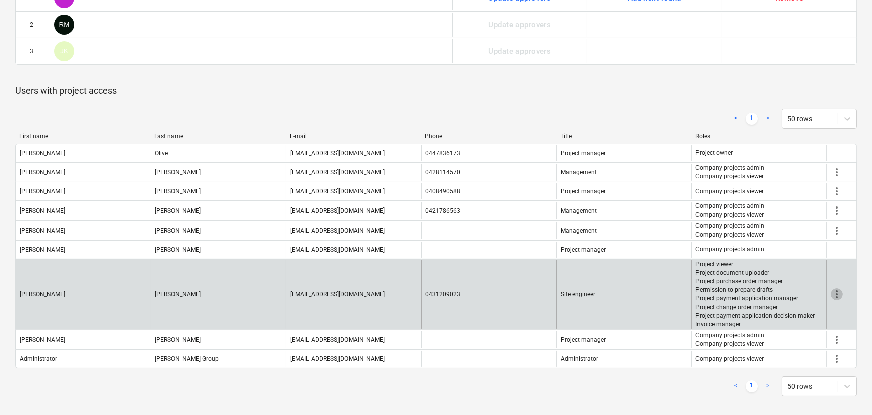
click at [835, 295] on span "more_vert" at bounding box center [837, 294] width 12 height 12
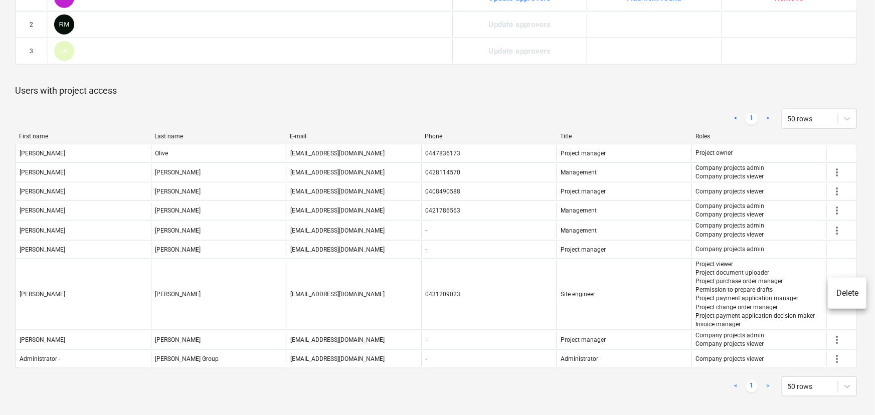
click at [835, 165] on div at bounding box center [437, 207] width 875 height 415
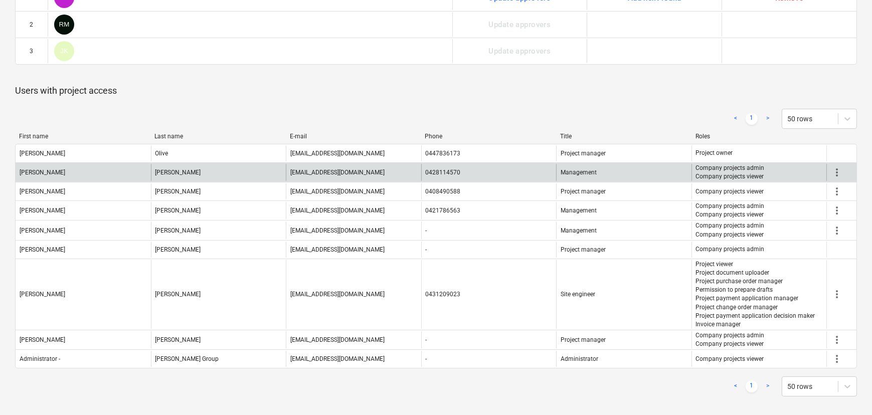
click at [837, 173] on span "more_vert" at bounding box center [837, 172] width 12 height 12
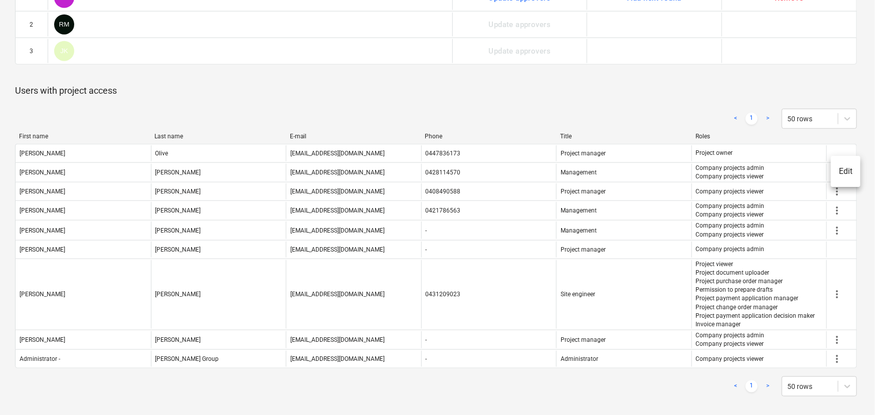
click at [841, 172] on li "Edit" at bounding box center [846, 171] width 30 height 23
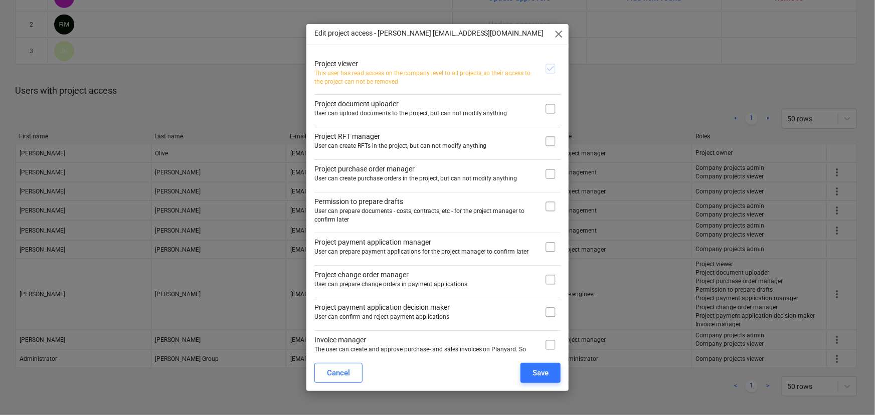
click at [561, 37] on span "close" at bounding box center [558, 34] width 12 height 12
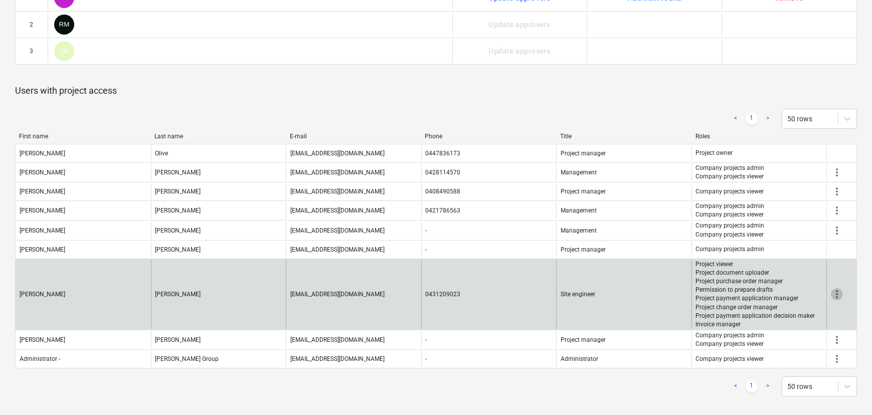
click at [832, 294] on span "more_vert" at bounding box center [837, 294] width 12 height 12
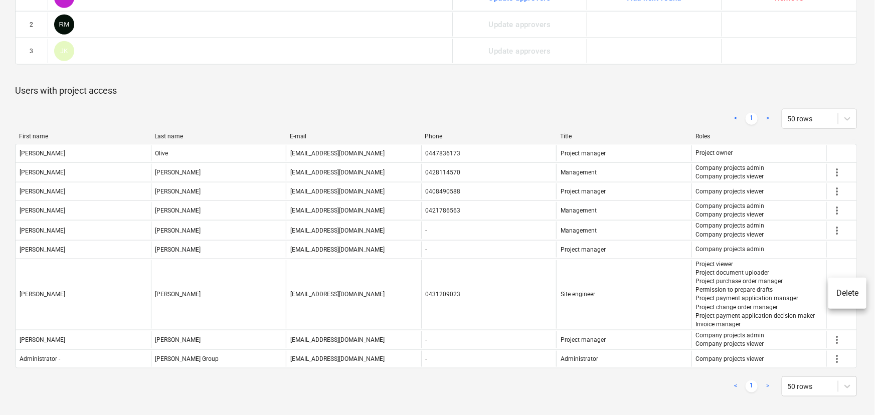
click at [544, 105] on div at bounding box center [437, 207] width 875 height 415
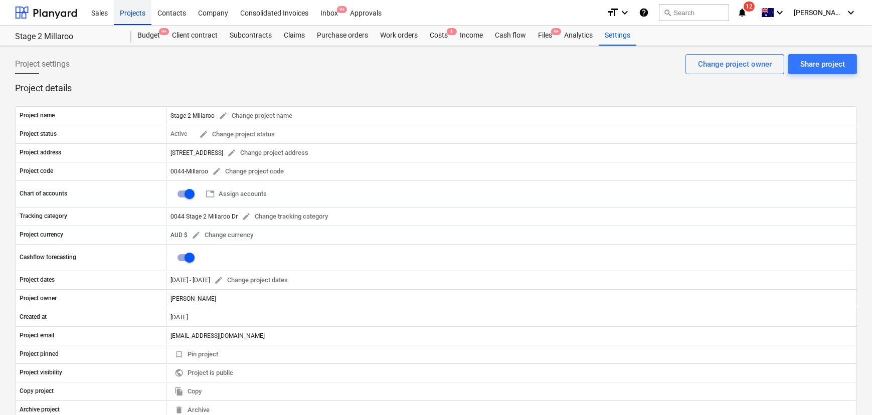
click at [135, 13] on div "Projects" at bounding box center [133, 12] width 38 height 26
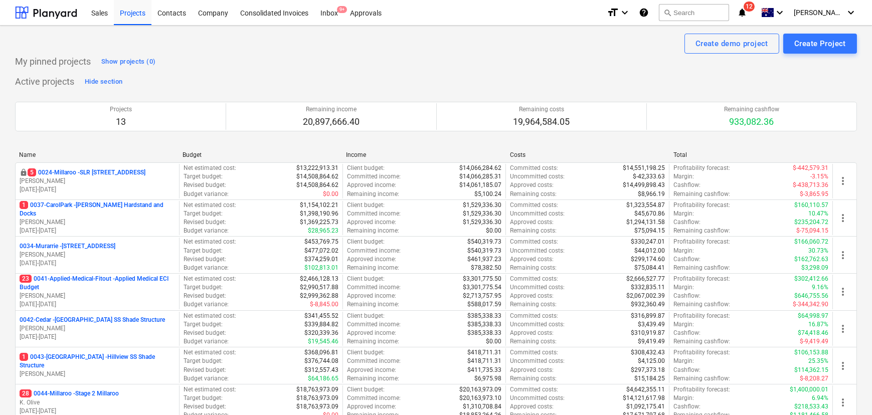
scroll to position [182, 0]
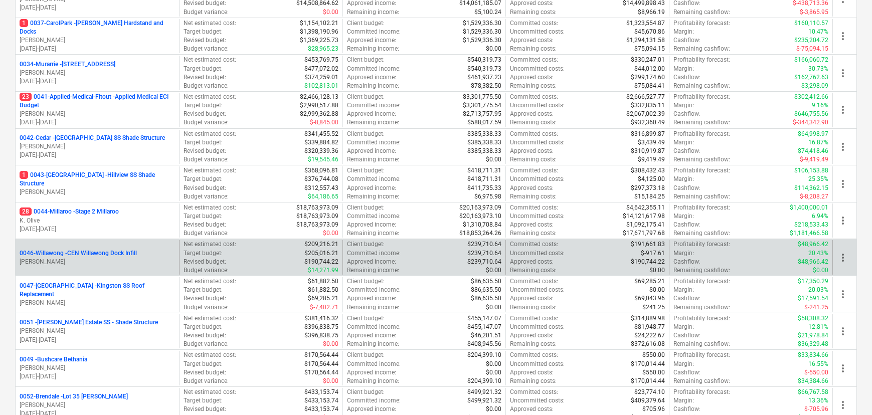
click at [78, 252] on p "0046-Willawong - CEN Willawong Dock Infill" at bounding box center [78, 253] width 117 height 9
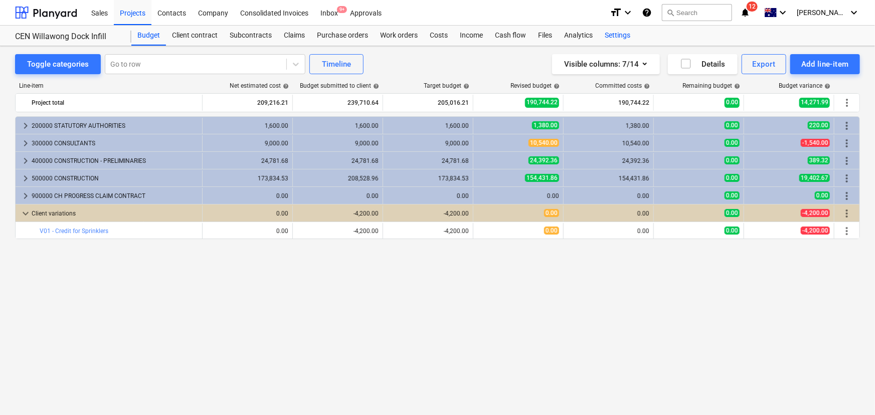
click at [627, 30] on div "Settings" at bounding box center [618, 36] width 38 height 20
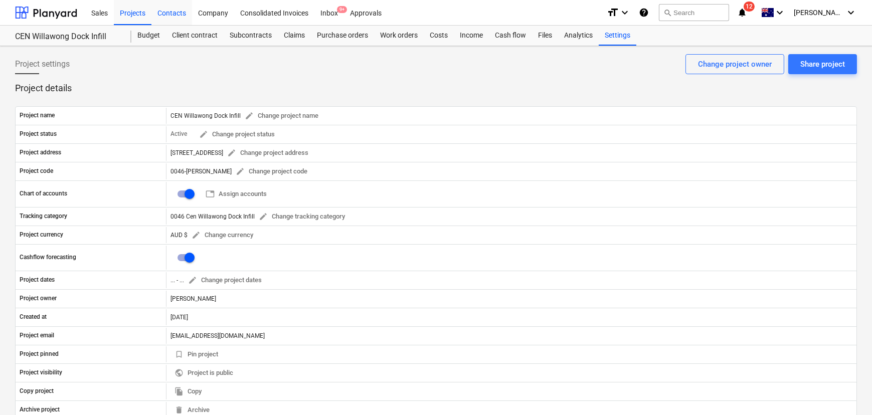
click at [174, 12] on div "Contacts" at bounding box center [171, 12] width 41 height 26
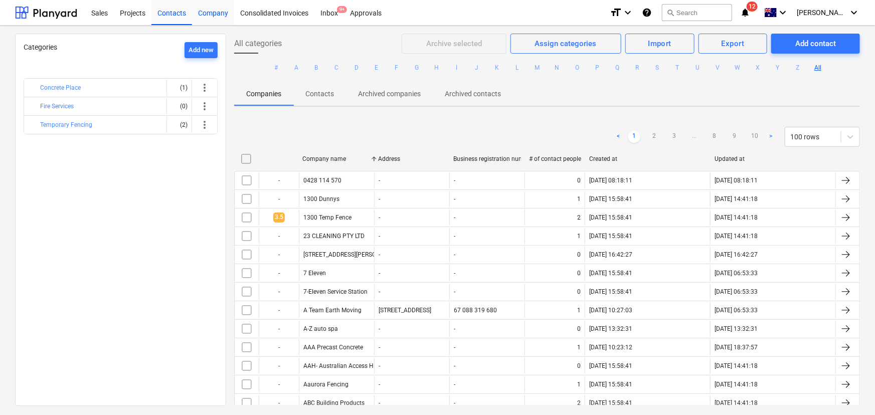
click at [217, 13] on div "Company" at bounding box center [213, 12] width 42 height 26
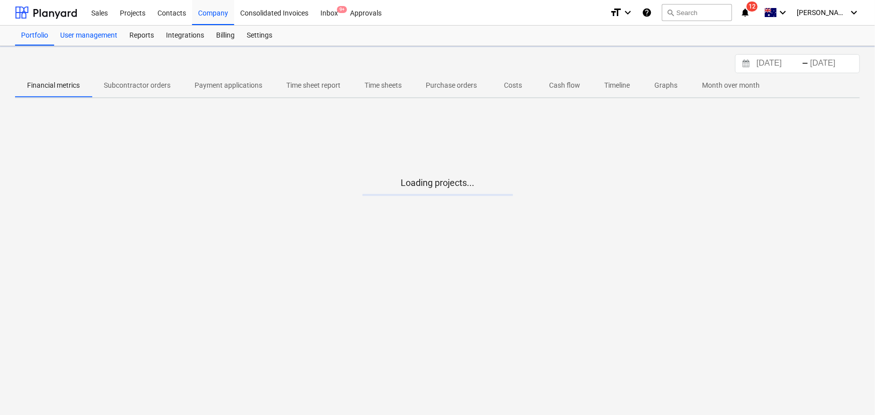
click at [101, 36] on div "User management" at bounding box center [88, 36] width 69 height 20
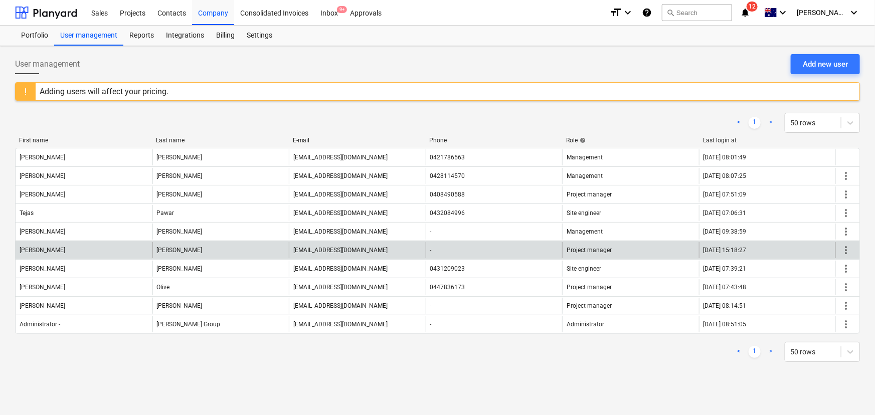
click at [842, 252] on span "more_vert" at bounding box center [846, 250] width 12 height 12
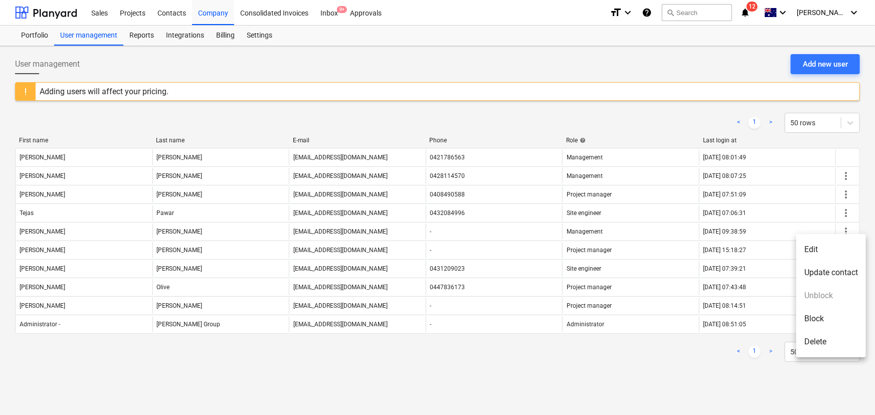
click at [822, 248] on li "Edit" at bounding box center [831, 249] width 70 height 23
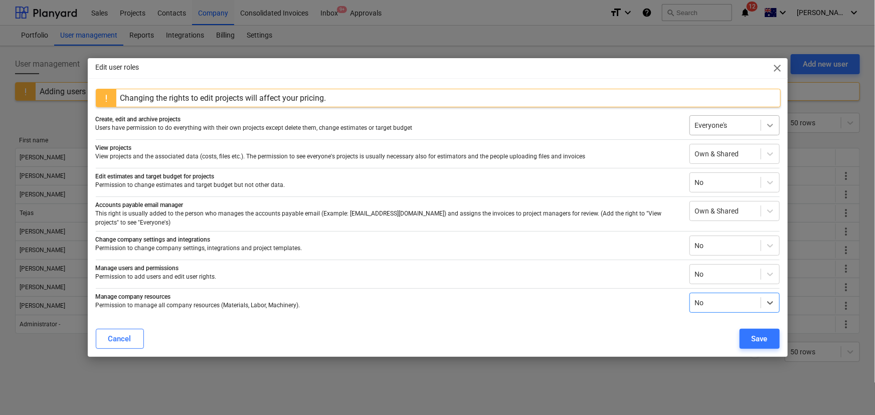
click at [767, 126] on icon at bounding box center [770, 125] width 10 height 10
click at [712, 170] on div "Own" at bounding box center [734, 168] width 90 height 16
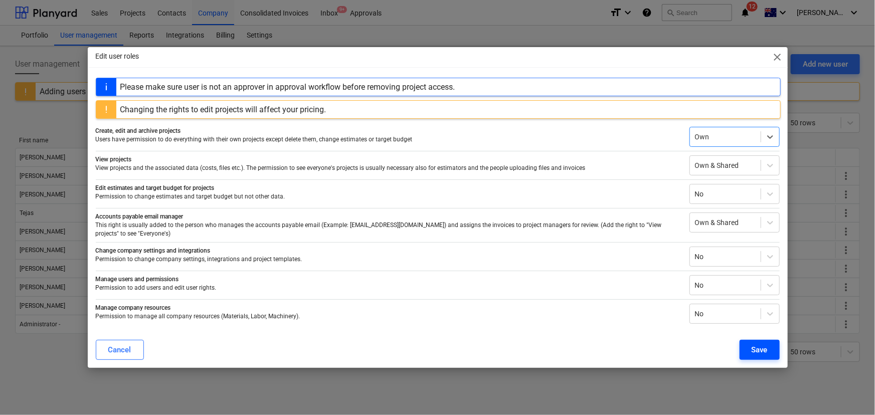
click at [755, 346] on div "Save" at bounding box center [759, 349] width 16 height 13
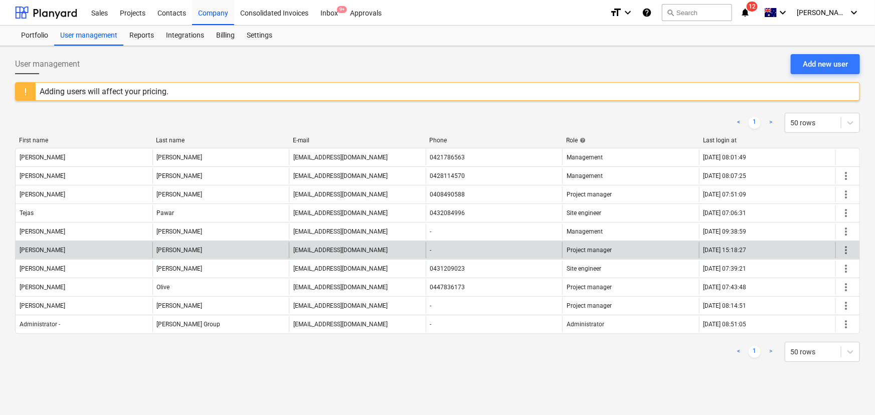
click at [851, 247] on span "more_vert" at bounding box center [846, 250] width 12 height 12
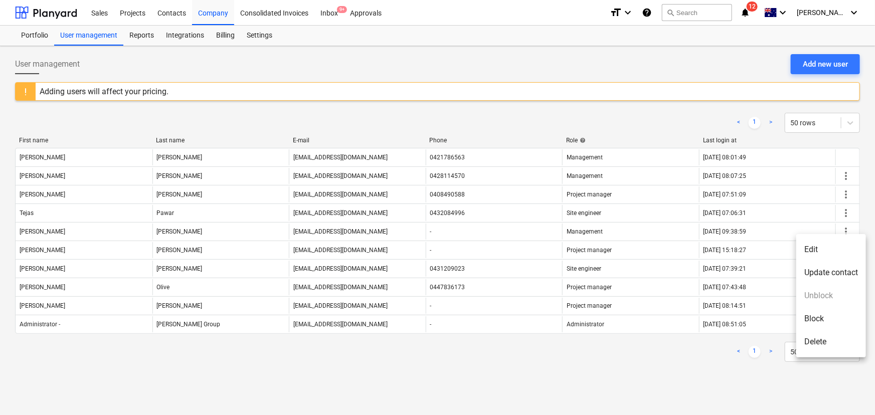
click at [833, 250] on li "Edit" at bounding box center [831, 249] width 70 height 23
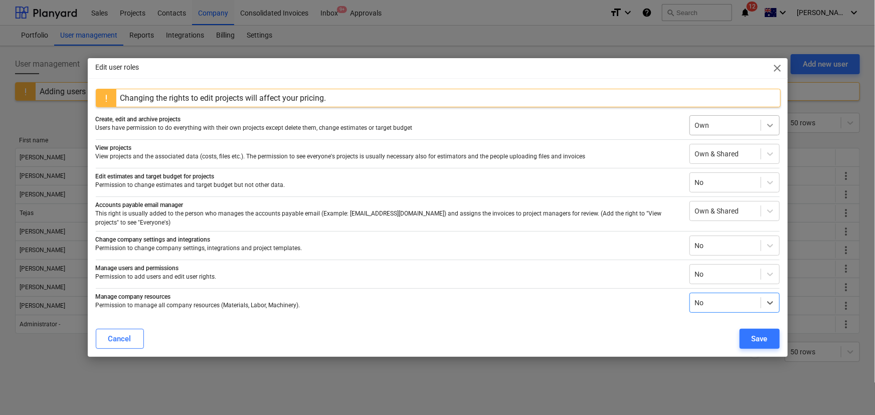
click at [774, 134] on div at bounding box center [770, 125] width 18 height 18
click at [710, 78] on div "Edit user roles close" at bounding box center [438, 68] width 700 height 20
click at [772, 128] on icon at bounding box center [770, 125] width 10 height 10
click at [698, 78] on div "Edit user roles close" at bounding box center [438, 68] width 700 height 20
click at [777, 68] on span "close" at bounding box center [777, 68] width 12 height 12
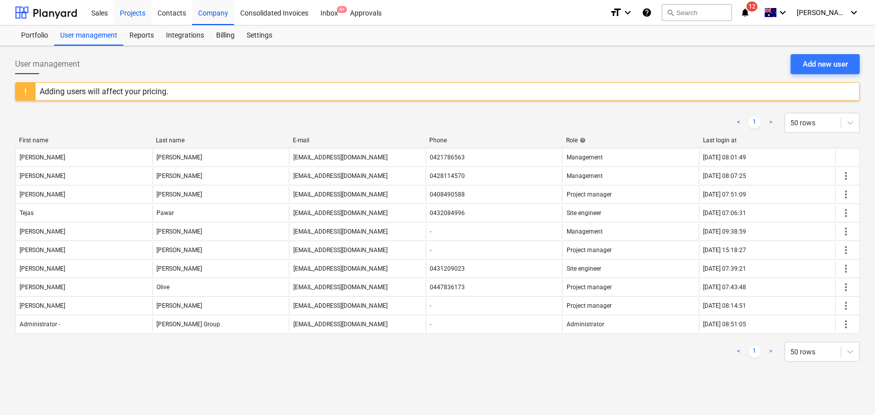
click at [134, 15] on div "Projects" at bounding box center [133, 12] width 38 height 26
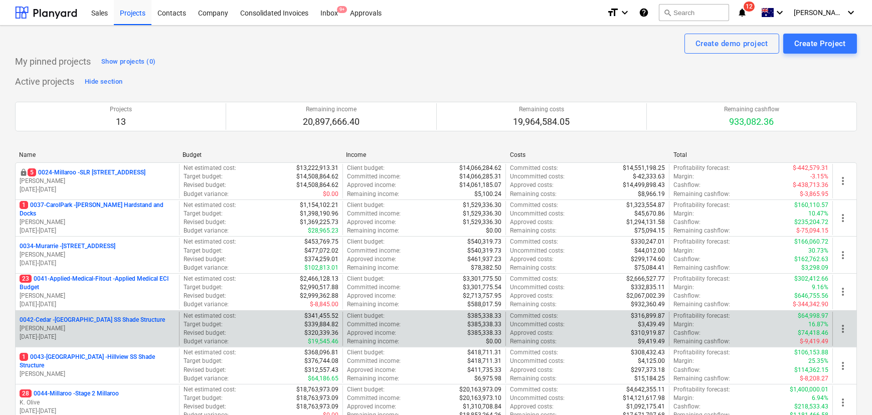
scroll to position [182, 0]
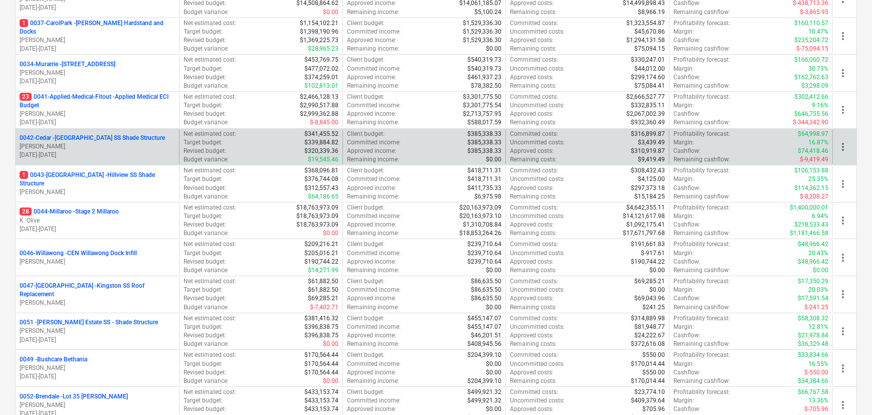
click at [107, 138] on p "0042-Cedar - [GEOGRAPHIC_DATA] SS Shade Structure" at bounding box center [92, 138] width 145 height 9
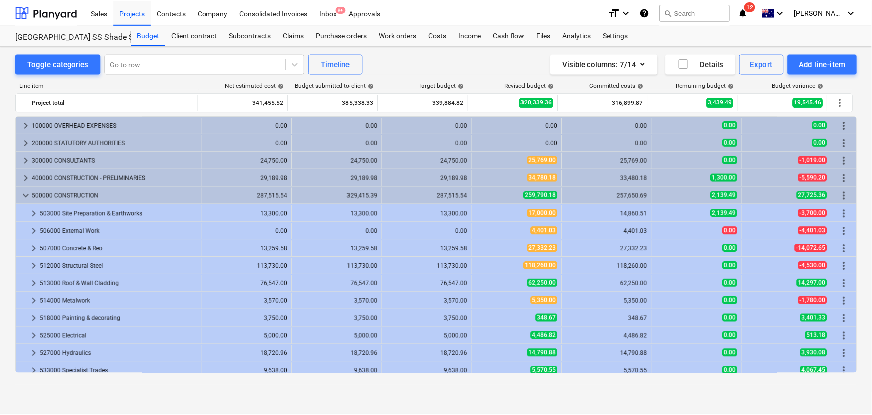
scroll to position [146, 0]
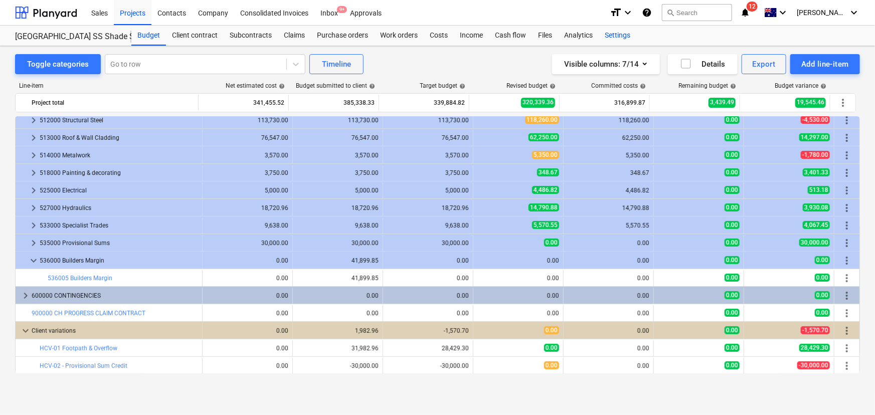
click at [616, 34] on div "Settings" at bounding box center [618, 36] width 38 height 20
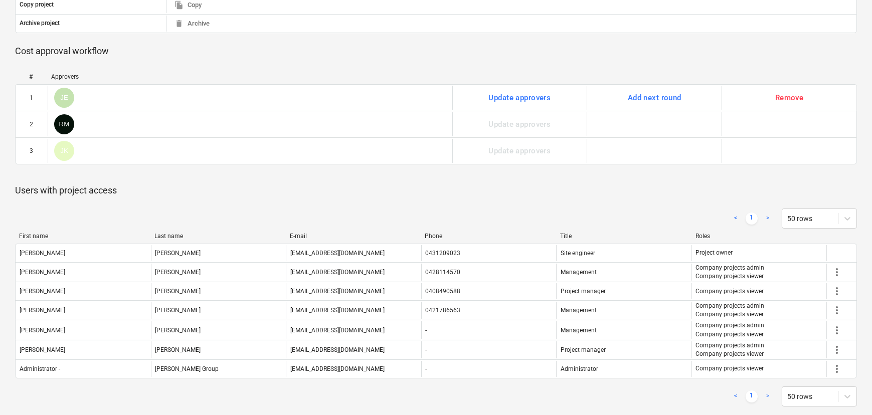
scroll to position [396, 0]
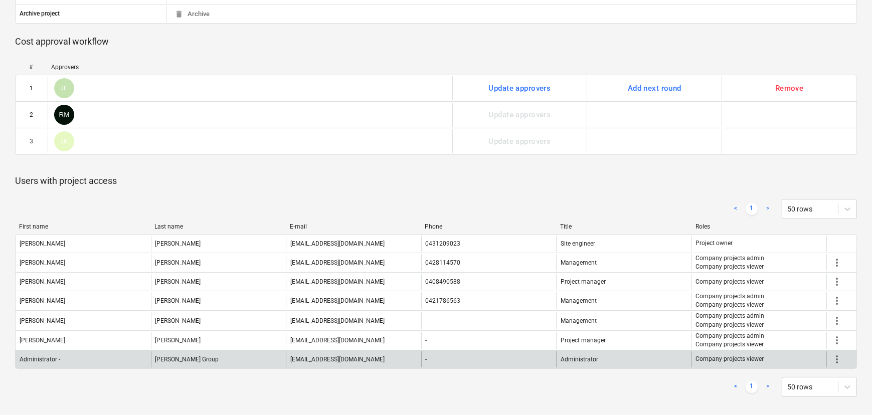
click at [839, 356] on span "more_vert" at bounding box center [837, 359] width 12 height 12
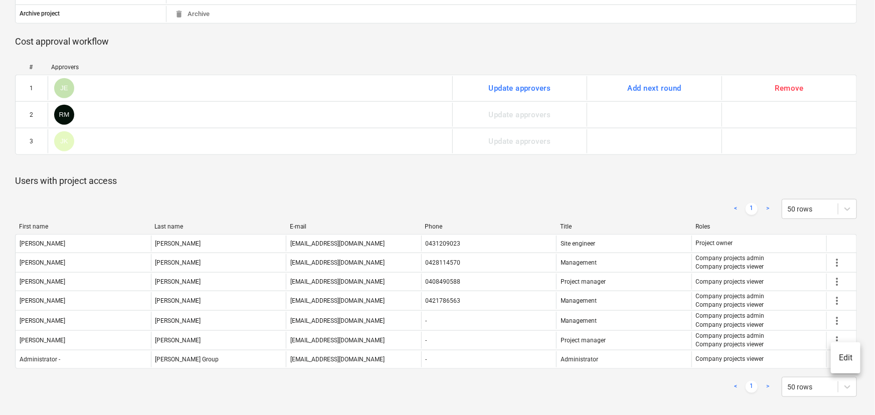
click at [847, 358] on li "Edit" at bounding box center [846, 357] width 30 height 23
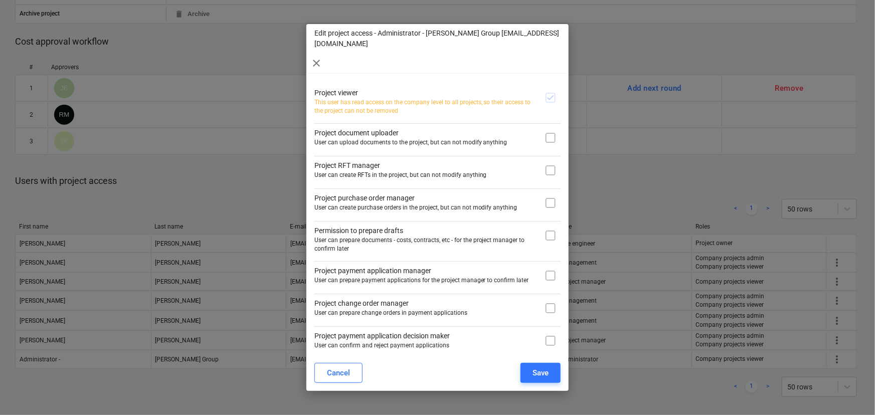
click at [314, 57] on span "close" at bounding box center [316, 63] width 12 height 12
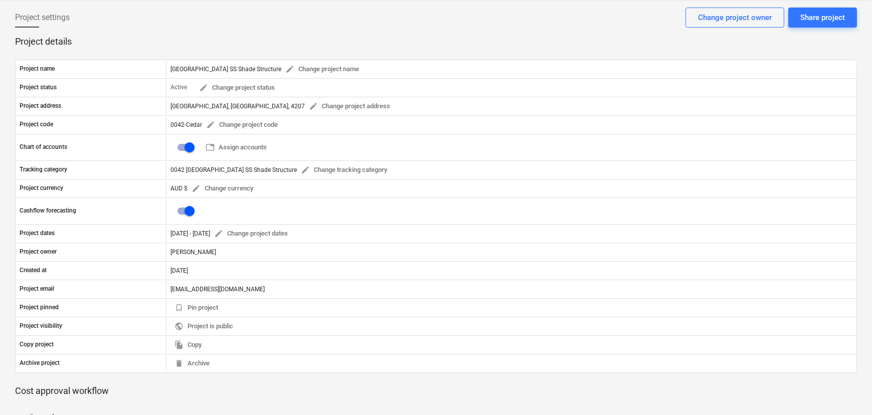
scroll to position [0, 0]
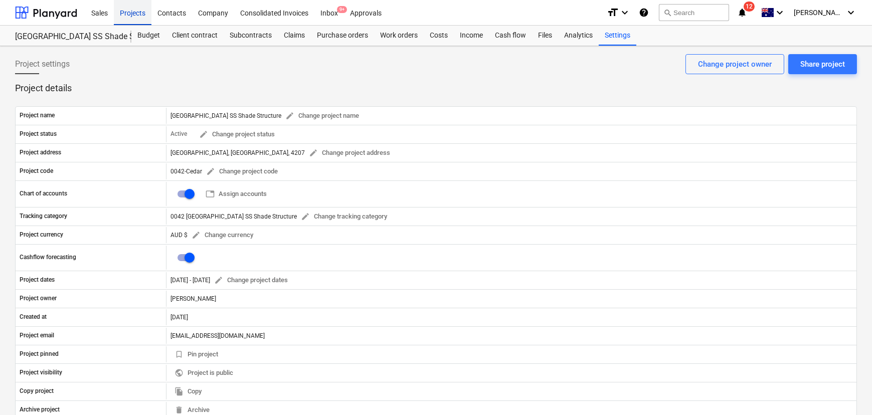
click at [135, 13] on div "Projects" at bounding box center [133, 12] width 38 height 26
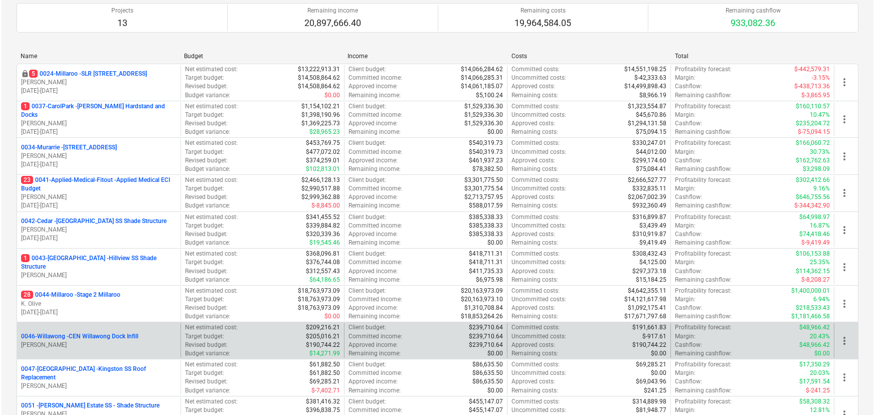
scroll to position [182, 0]
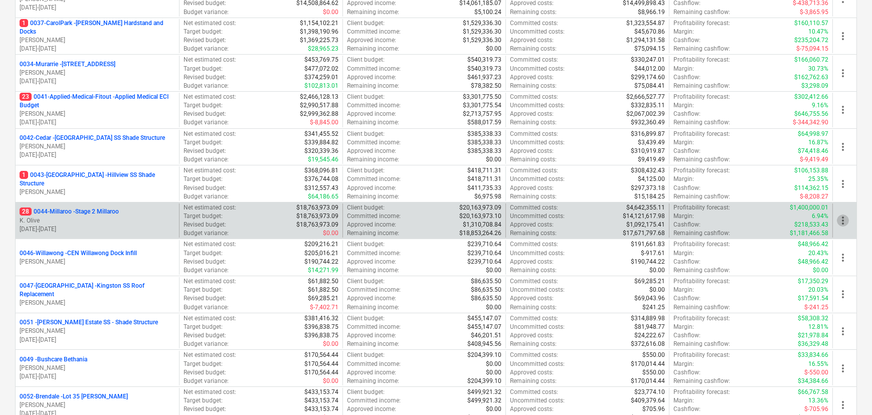
click at [843, 221] on span "more_vert" at bounding box center [843, 221] width 12 height 12
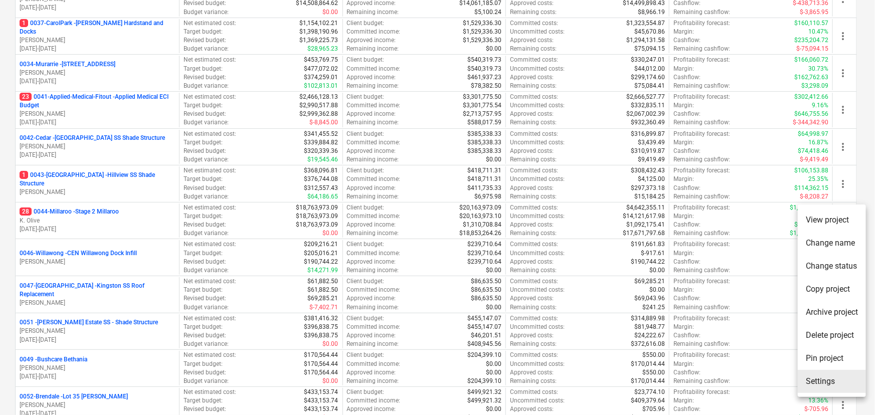
click at [830, 382] on li "Settings" at bounding box center [832, 381] width 68 height 23
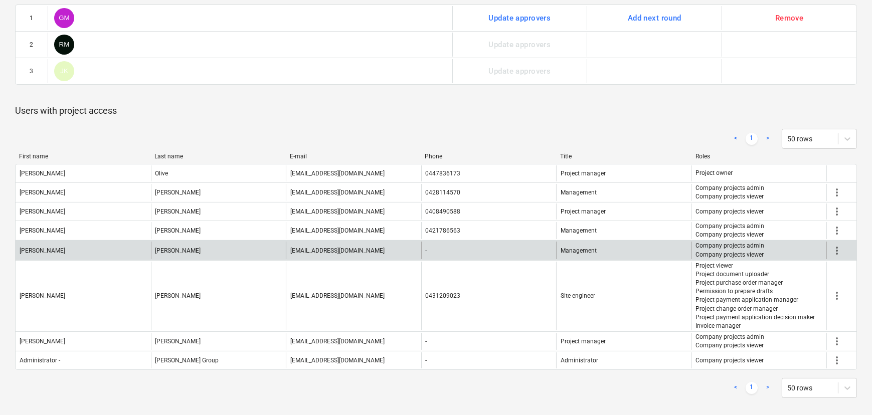
scroll to position [468, 0]
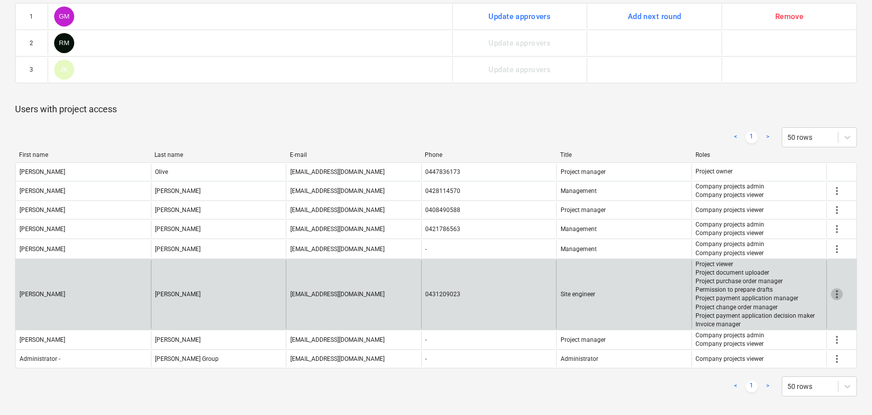
click at [836, 290] on span "more_vert" at bounding box center [837, 294] width 12 height 12
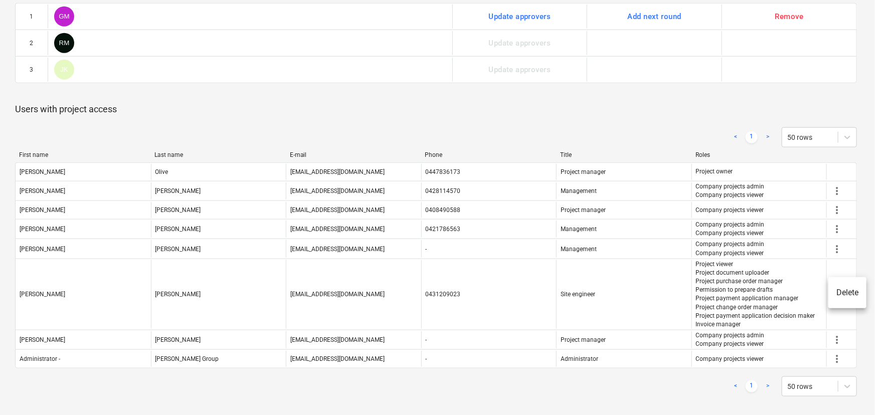
click at [842, 297] on li "Delete" at bounding box center [847, 292] width 38 height 23
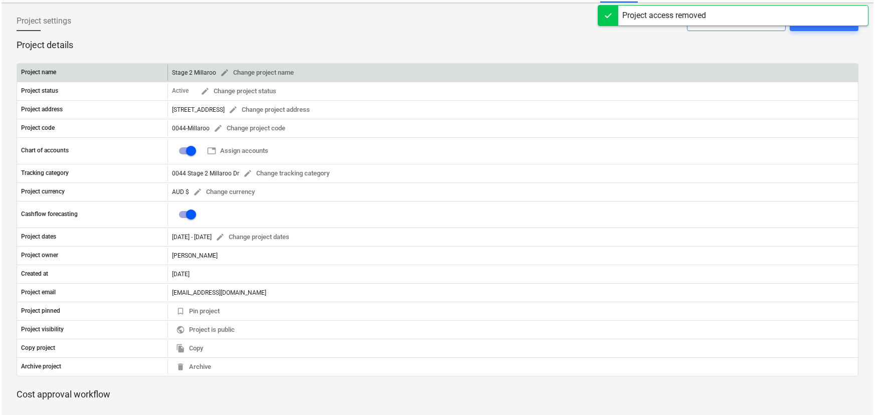
scroll to position [0, 0]
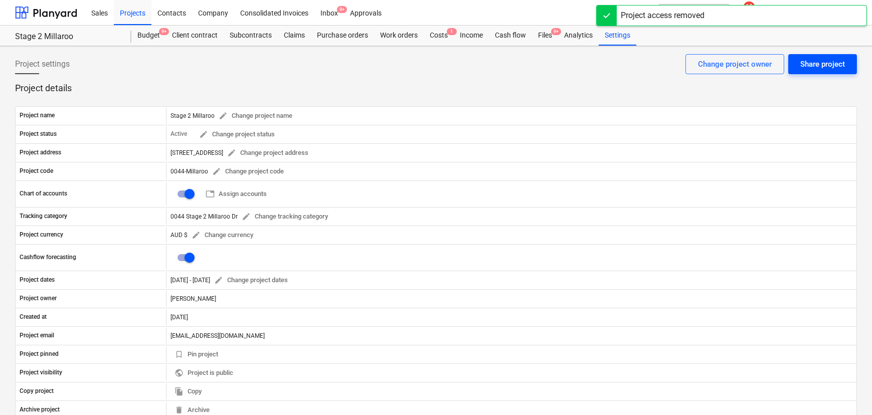
click at [820, 71] on button "Share project" at bounding box center [822, 64] width 69 height 20
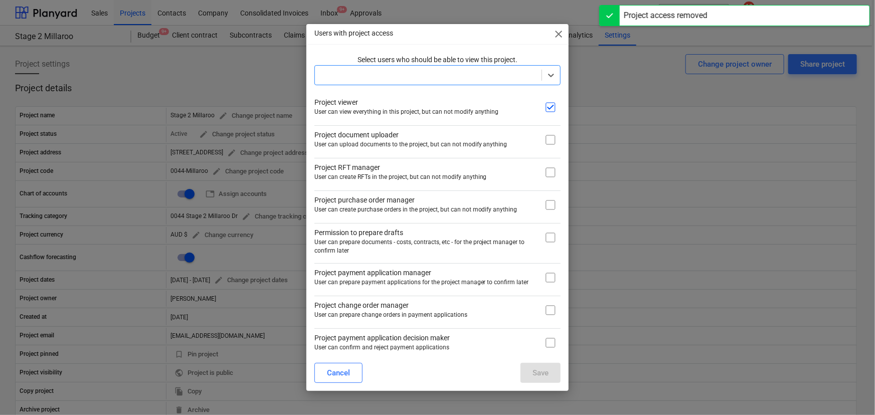
click at [557, 76] on div at bounding box center [437, 75] width 247 height 20
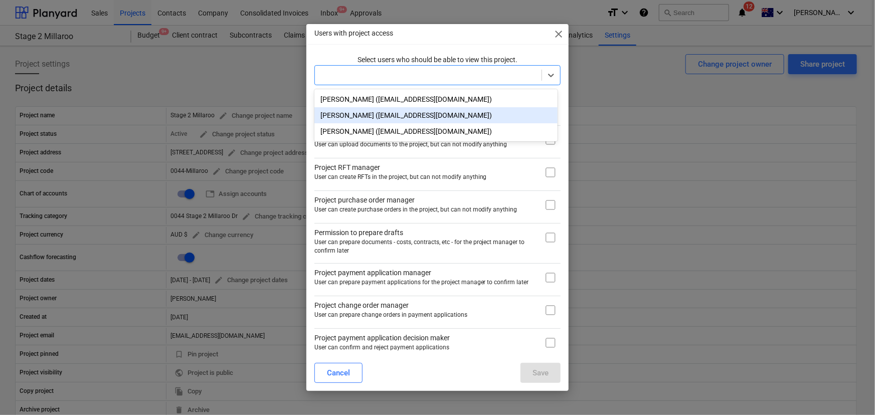
click at [358, 124] on div "[PERSON_NAME] ([EMAIL_ADDRESS][DOMAIN_NAME]) [PERSON_NAME] ([EMAIL_ADDRESS][DOM…" at bounding box center [435, 115] width 243 height 52
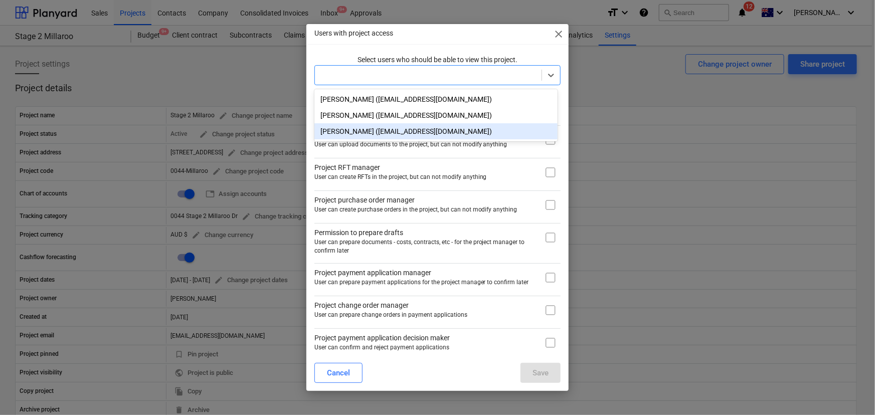
click at [360, 134] on div "[PERSON_NAME] ([EMAIL_ADDRESS][DOMAIN_NAME])" at bounding box center [435, 131] width 243 height 16
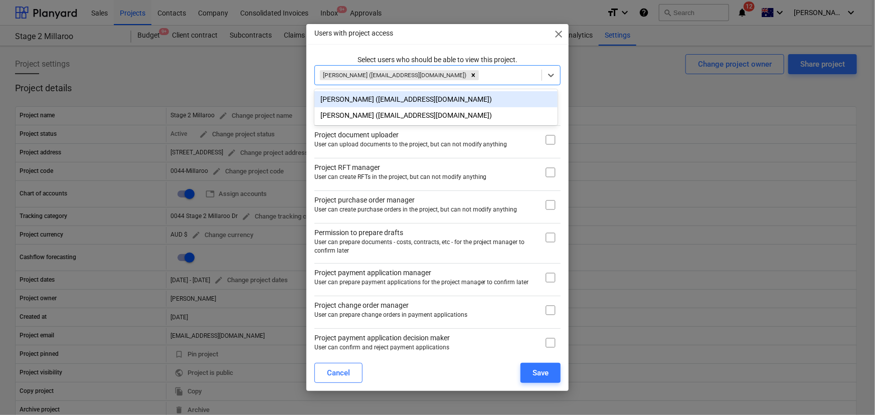
click at [491, 39] on div "Users with project access close" at bounding box center [437, 34] width 263 height 20
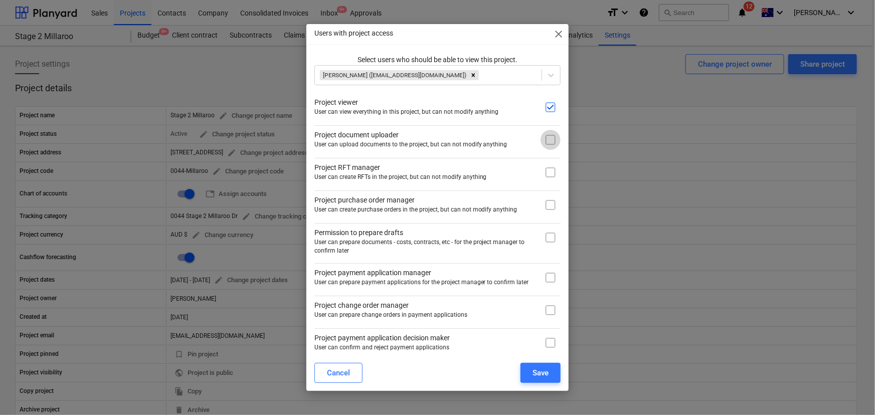
click at [546, 140] on input "checkbox" at bounding box center [550, 140] width 20 height 20
checkbox input "true"
click at [546, 175] on input "checkbox" at bounding box center [550, 172] width 20 height 20
checkbox input "true"
click at [544, 207] on input "checkbox" at bounding box center [550, 205] width 20 height 20
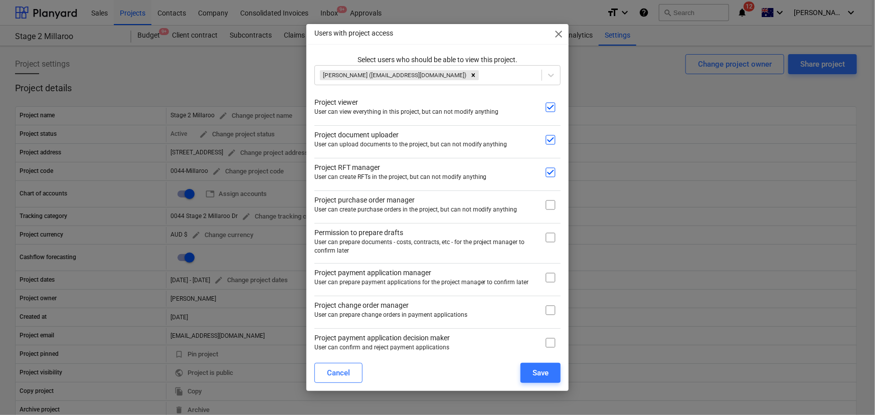
checkbox input "true"
click at [549, 239] on input "checkbox" at bounding box center [550, 238] width 20 height 20
checkbox input "true"
click at [541, 274] on input "checkbox" at bounding box center [550, 278] width 20 height 20
checkbox input "true"
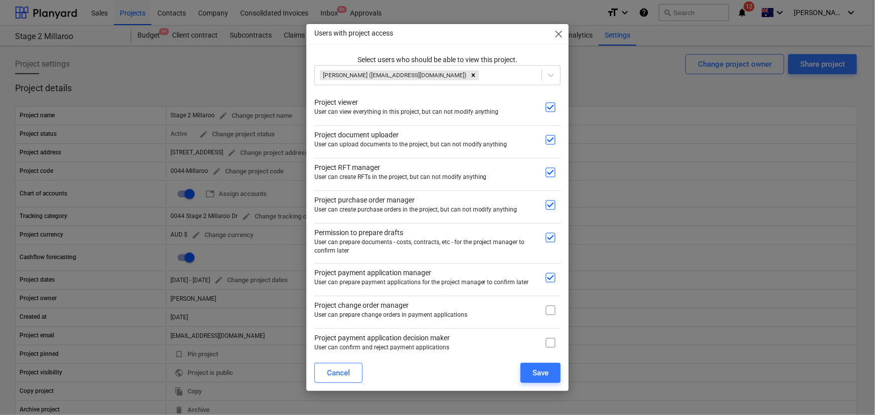
click at [542, 303] on input "checkbox" at bounding box center [550, 310] width 20 height 20
checkbox input "true"
drag, startPoint x: 545, startPoint y: 336, endPoint x: 525, endPoint y: 231, distance: 107.7
click at [545, 337] on input "checkbox" at bounding box center [550, 343] width 20 height 20
checkbox input "true"
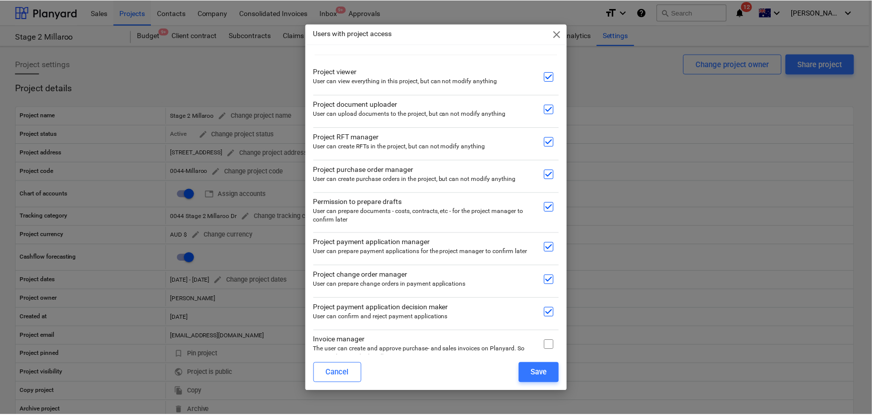
scroll to position [45, 0]
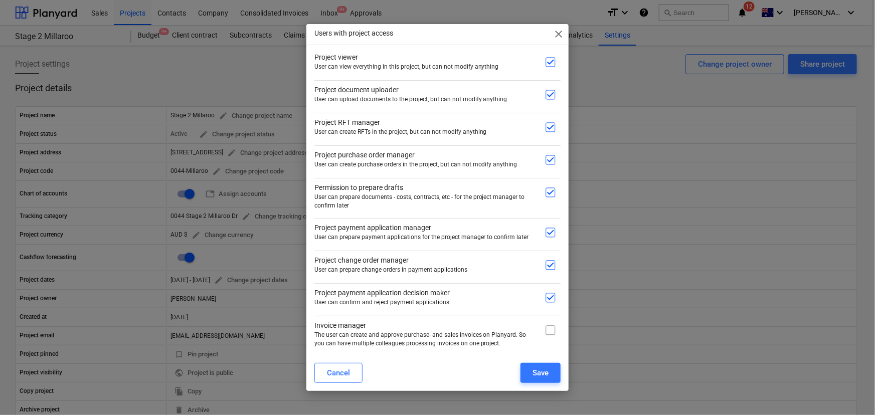
drag, startPoint x: 544, startPoint y: 324, endPoint x: 544, endPoint y: 333, distance: 8.5
click at [544, 325] on input "checkbox" at bounding box center [550, 330] width 20 height 20
checkbox input "true"
click at [550, 127] on input "checkbox" at bounding box center [550, 127] width 20 height 20
checkbox input "false"
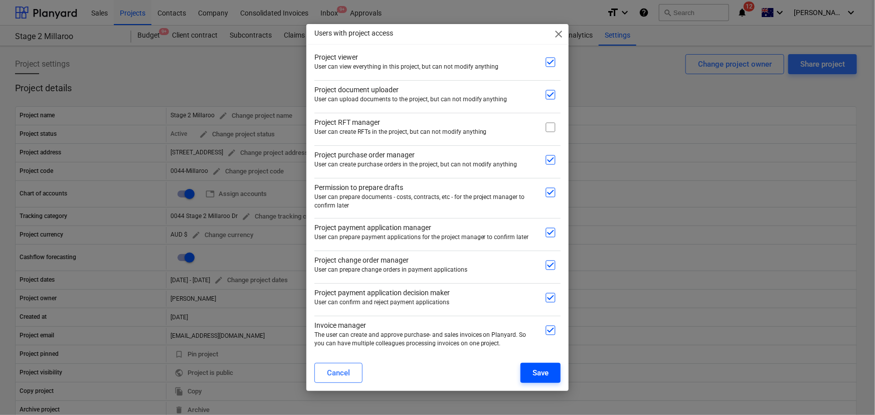
click at [536, 374] on div "Save" at bounding box center [540, 372] width 16 height 13
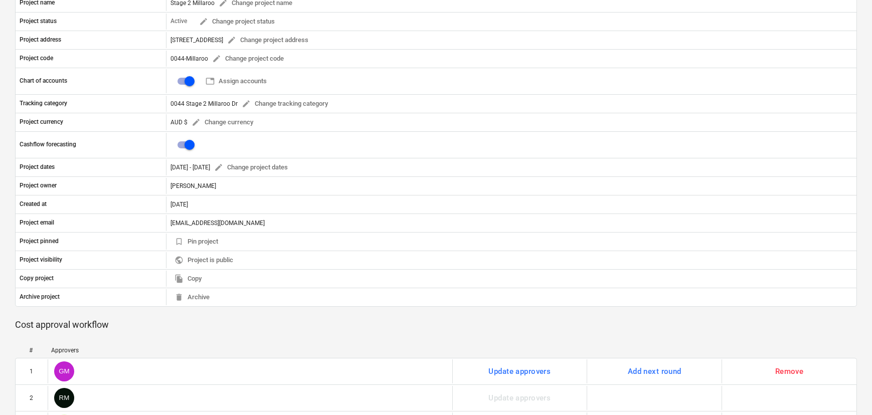
scroll to position [0, 0]
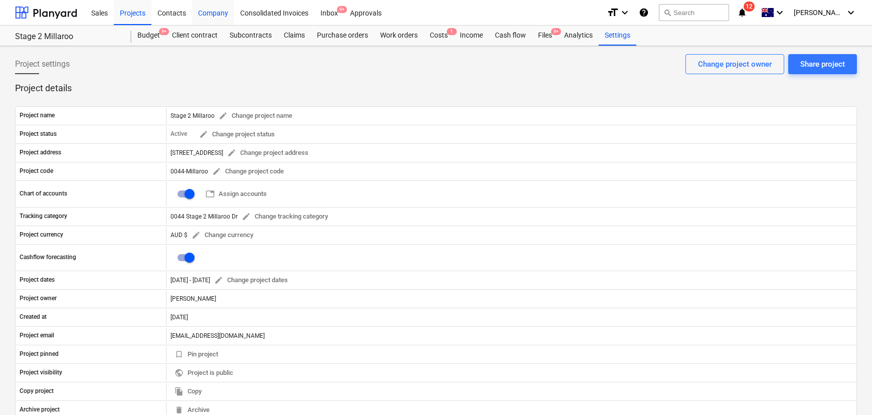
click at [144, 11] on div "Projects" at bounding box center [133, 12] width 38 height 26
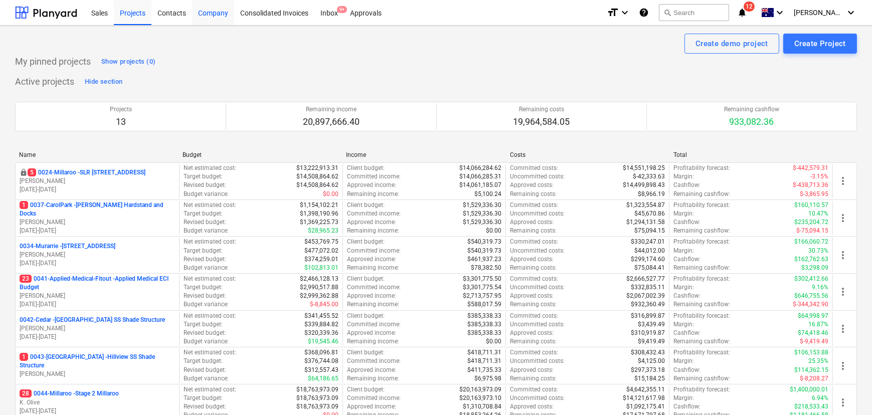
click at [208, 9] on div "Company" at bounding box center [213, 12] width 42 height 26
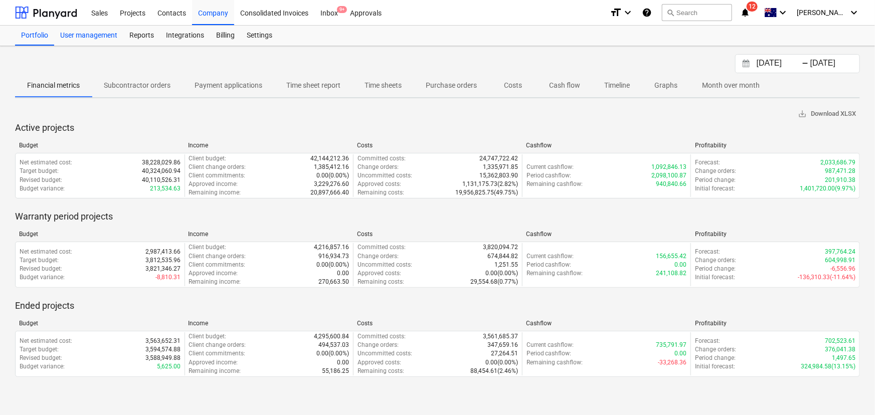
click at [100, 37] on div "User management" at bounding box center [88, 36] width 69 height 20
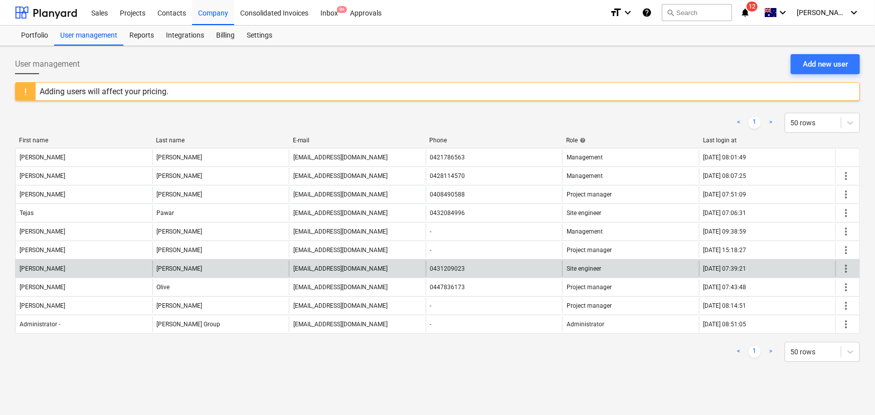
click at [845, 268] on span "more_vert" at bounding box center [846, 269] width 12 height 12
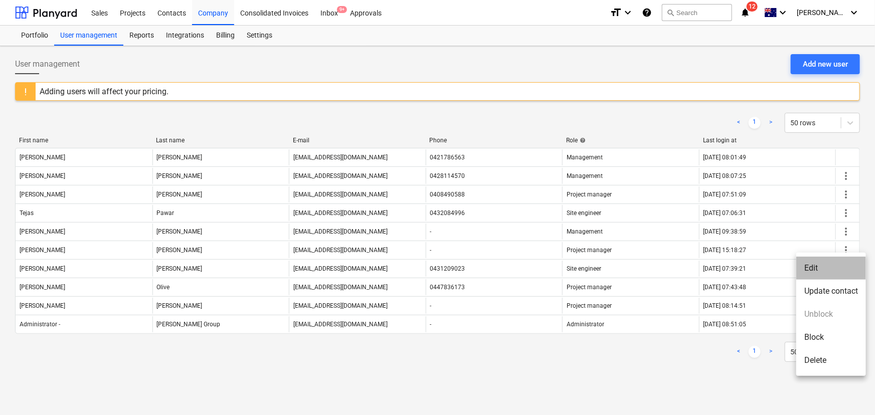
click at [815, 266] on li "Edit" at bounding box center [831, 268] width 70 height 23
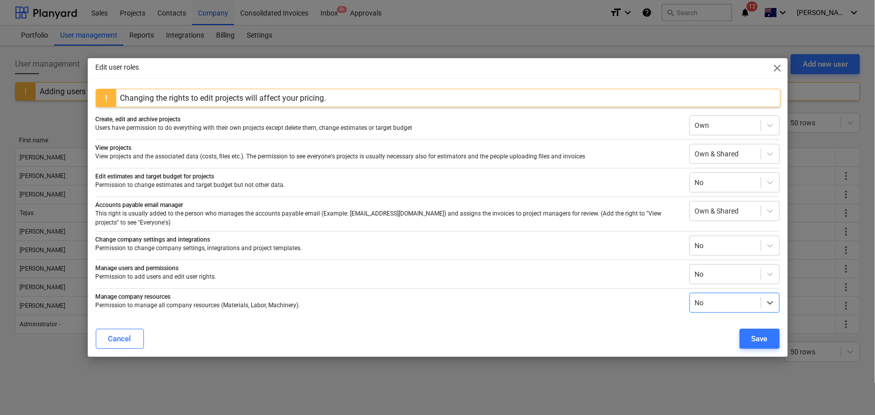
click at [775, 73] on span "close" at bounding box center [777, 68] width 12 height 12
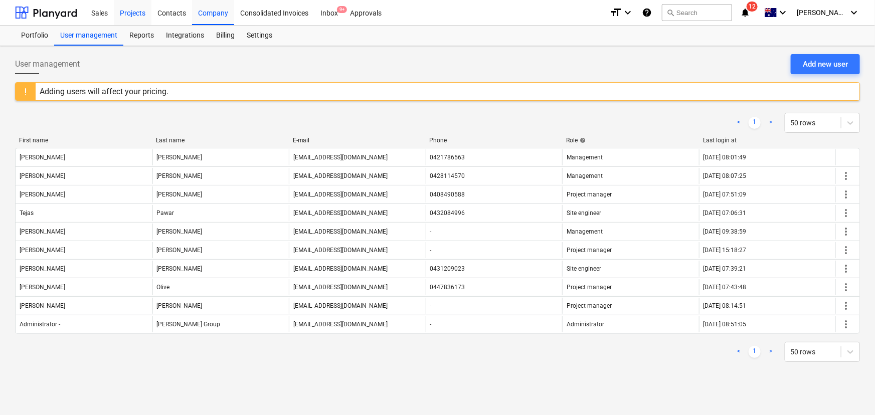
click at [138, 15] on div "Projects" at bounding box center [133, 12] width 38 height 26
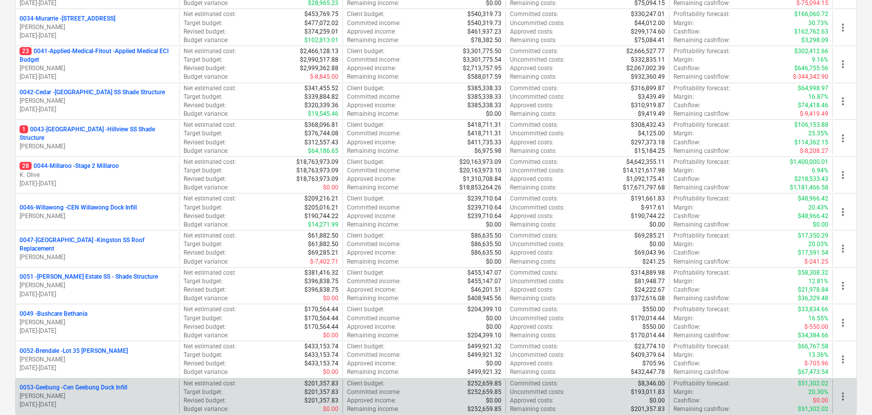
scroll to position [182, 0]
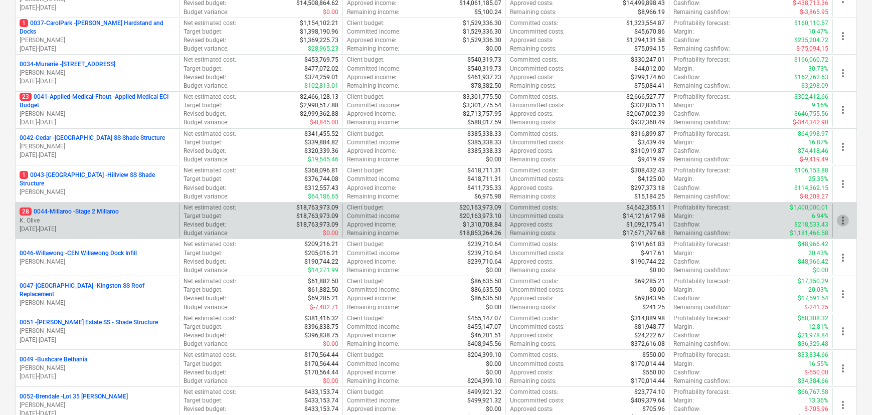
click at [843, 224] on span "more_vert" at bounding box center [843, 221] width 12 height 12
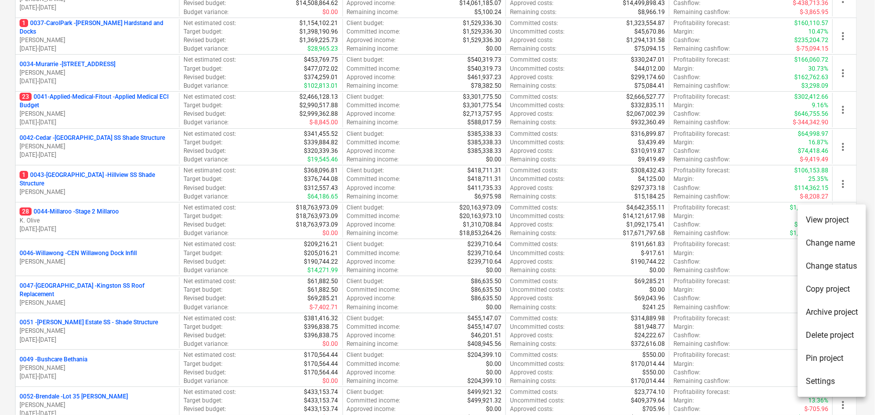
click at [830, 382] on li "Settings" at bounding box center [832, 381] width 68 height 23
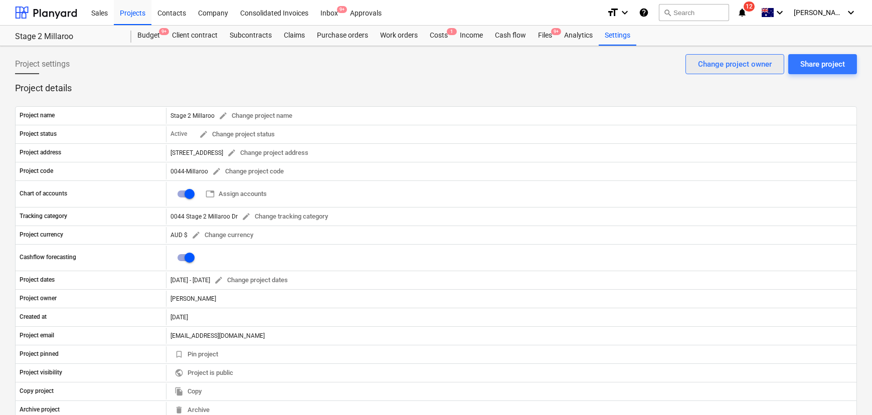
click at [760, 65] on div "Change project owner" at bounding box center [735, 64] width 74 height 13
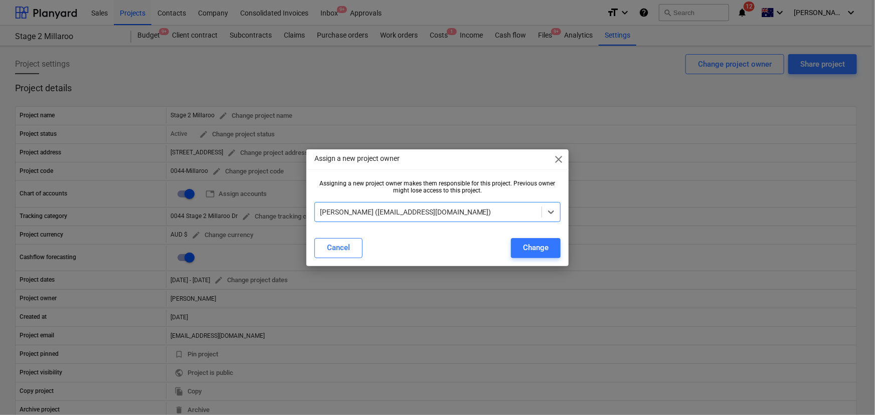
click at [487, 212] on div at bounding box center [428, 212] width 217 height 10
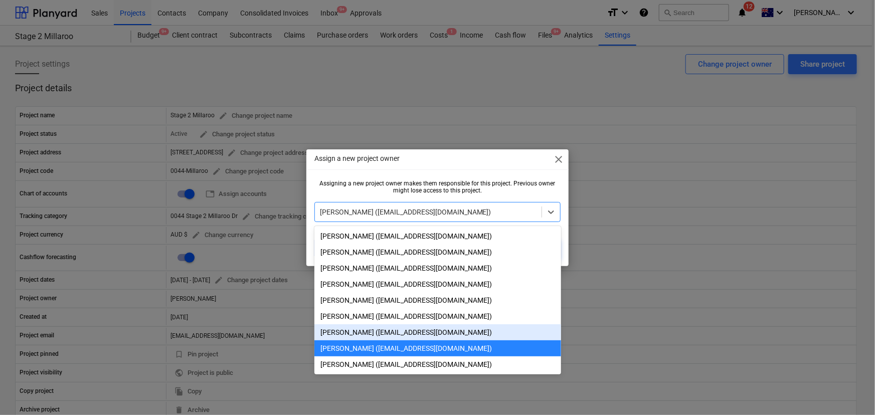
click at [367, 337] on div "[PERSON_NAME] ([EMAIL_ADDRESS][DOMAIN_NAME])" at bounding box center [437, 332] width 247 height 16
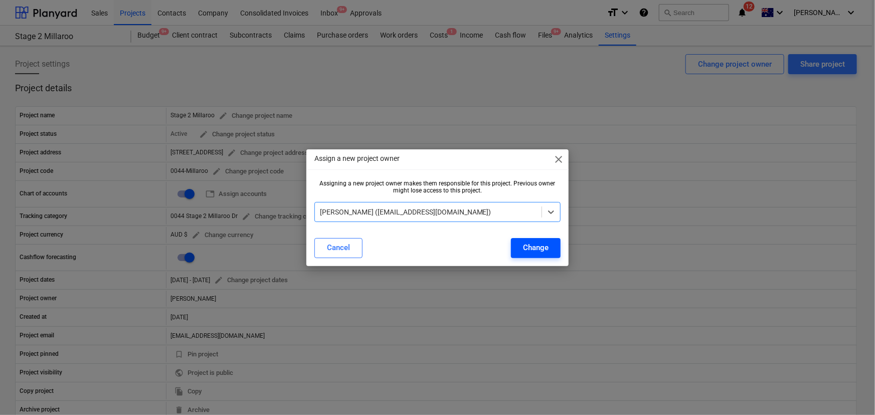
click at [545, 250] on div "Change" at bounding box center [536, 247] width 26 height 13
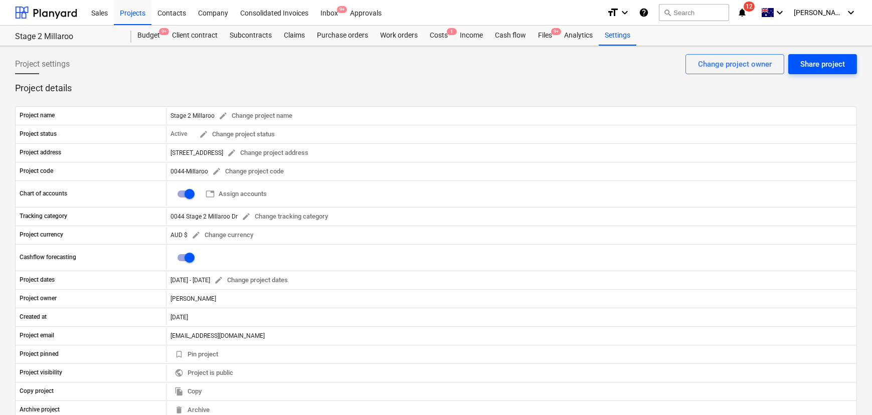
click at [833, 63] on div "Share project" at bounding box center [822, 64] width 45 height 13
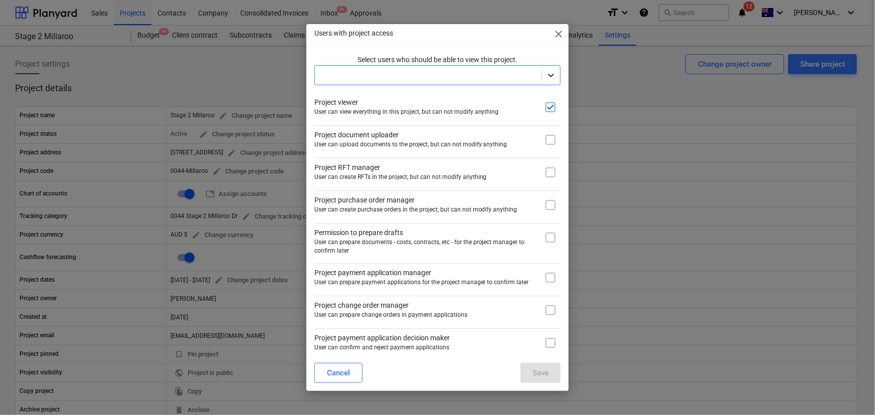
click at [552, 76] on div at bounding box center [551, 75] width 18 height 18
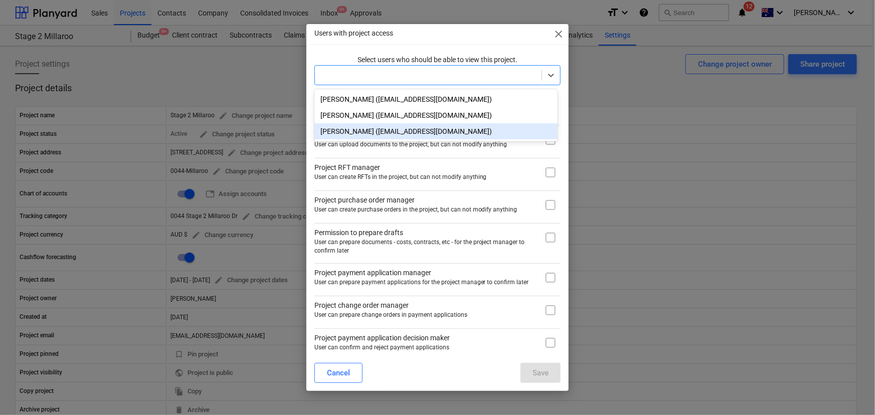
click at [369, 132] on div "[PERSON_NAME] ([EMAIL_ADDRESS][DOMAIN_NAME])" at bounding box center [435, 131] width 243 height 16
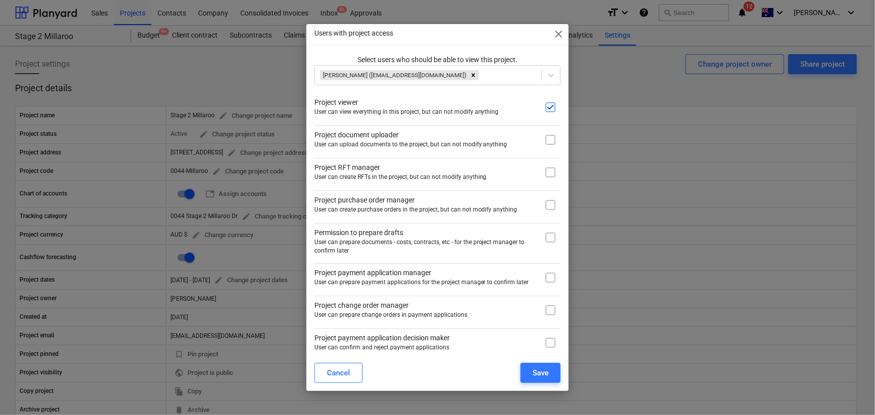
click at [534, 137] on div "Project document uploader User can upload documents to the project, but can not…" at bounding box center [437, 137] width 247 height 25
click at [548, 142] on input "checkbox" at bounding box center [550, 140] width 20 height 20
checkbox input "true"
click at [550, 181] on input "checkbox" at bounding box center [550, 172] width 20 height 20
checkbox input "true"
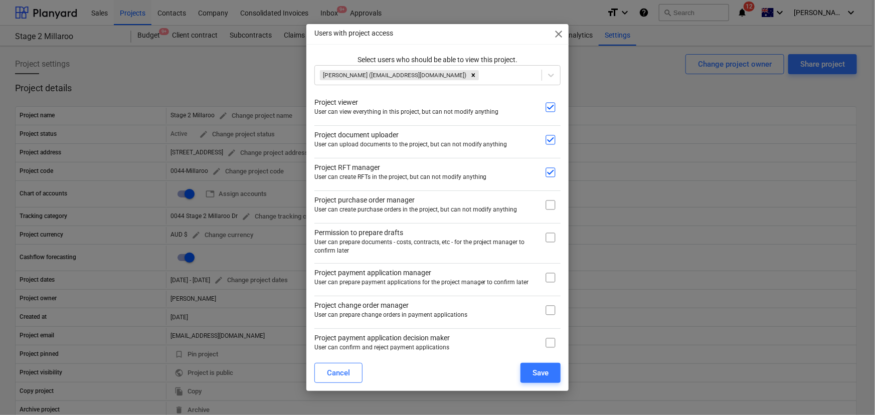
click at [551, 209] on input "checkbox" at bounding box center [550, 205] width 20 height 20
checkbox input "true"
click at [550, 235] on input "checkbox" at bounding box center [550, 238] width 20 height 20
checkbox input "true"
click at [546, 274] on input "checkbox" at bounding box center [550, 278] width 20 height 20
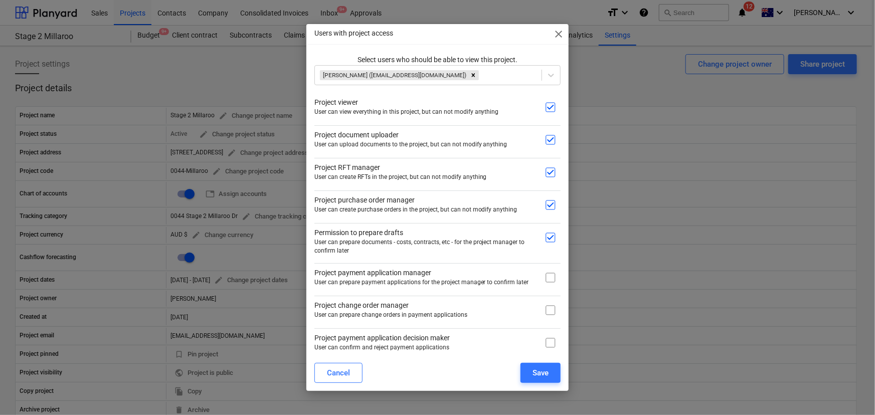
checkbox input "true"
click at [544, 311] on input "checkbox" at bounding box center [550, 310] width 20 height 20
checkbox input "true"
click at [547, 339] on input "checkbox" at bounding box center [550, 343] width 20 height 20
checkbox input "true"
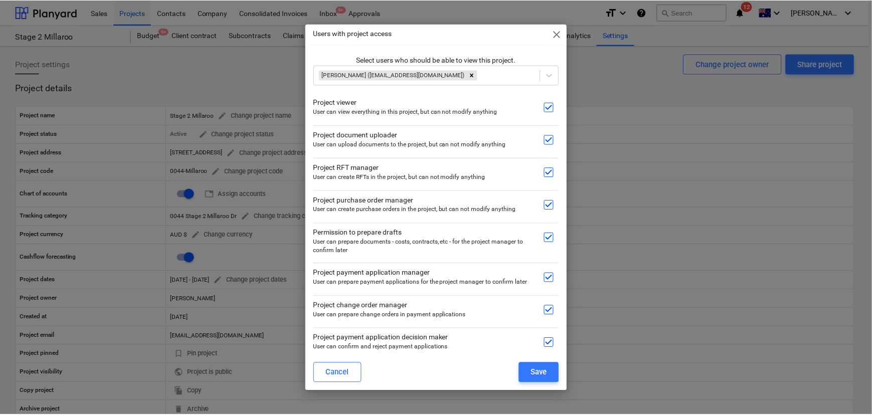
scroll to position [45, 0]
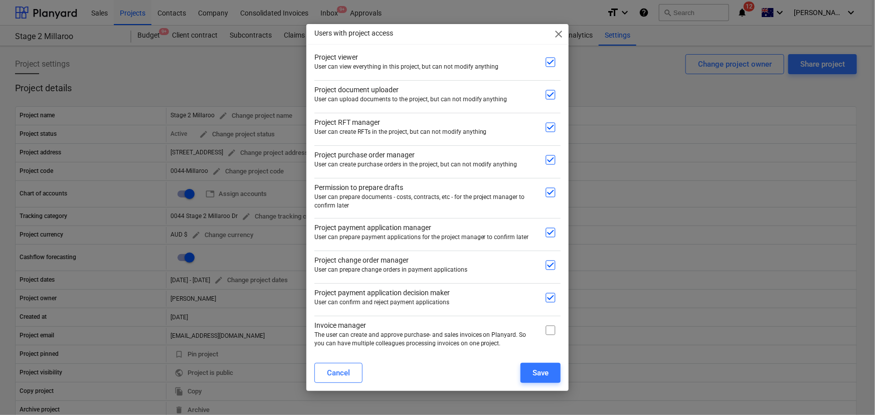
click at [546, 328] on input "checkbox" at bounding box center [550, 330] width 20 height 20
checkbox input "true"
click at [546, 125] on input "checkbox" at bounding box center [550, 127] width 20 height 20
checkbox input "false"
click at [549, 372] on button "Save" at bounding box center [540, 373] width 40 height 20
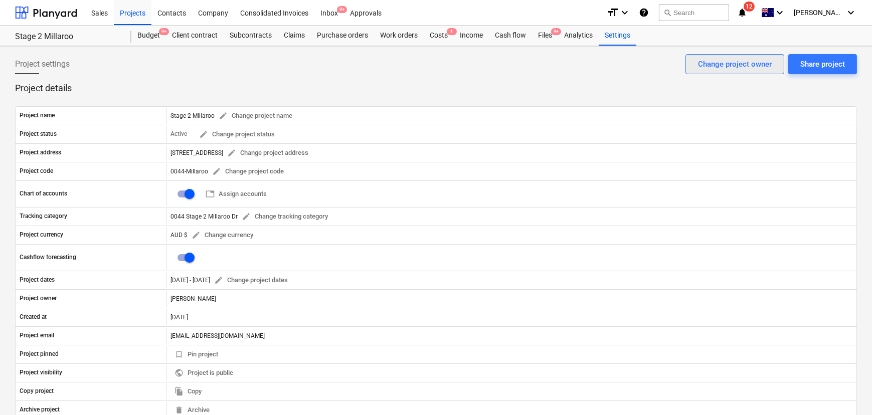
click at [741, 67] on div "Change project owner" at bounding box center [735, 64] width 74 height 13
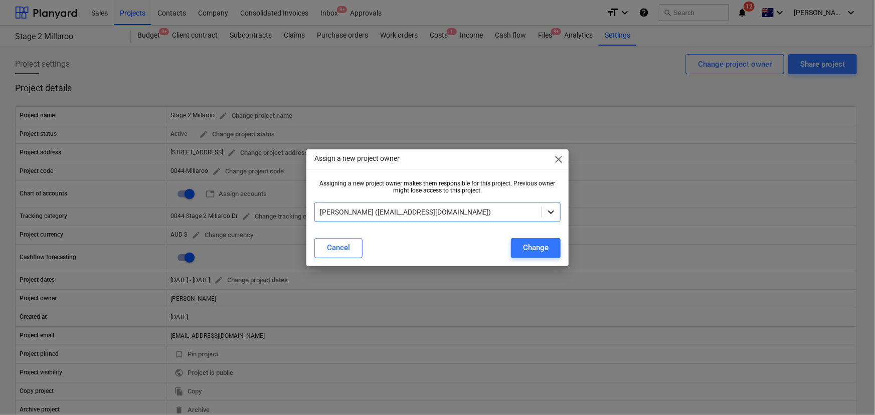
click at [552, 207] on icon at bounding box center [551, 212] width 10 height 10
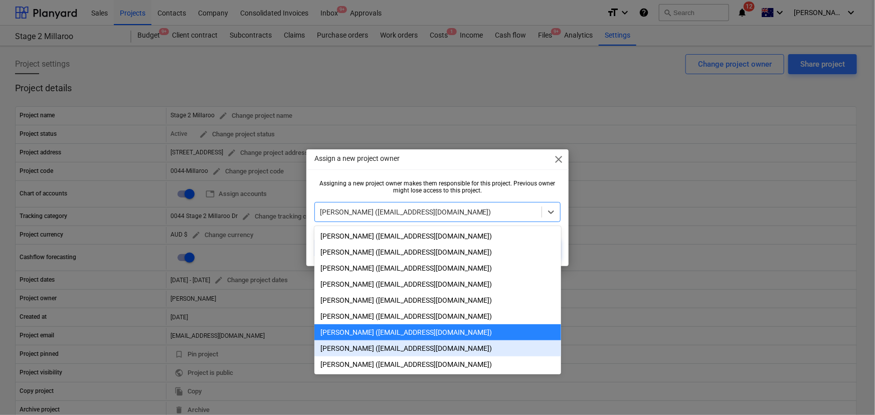
click at [384, 351] on div "[PERSON_NAME] ([EMAIL_ADDRESS][DOMAIN_NAME])" at bounding box center [437, 348] width 247 height 16
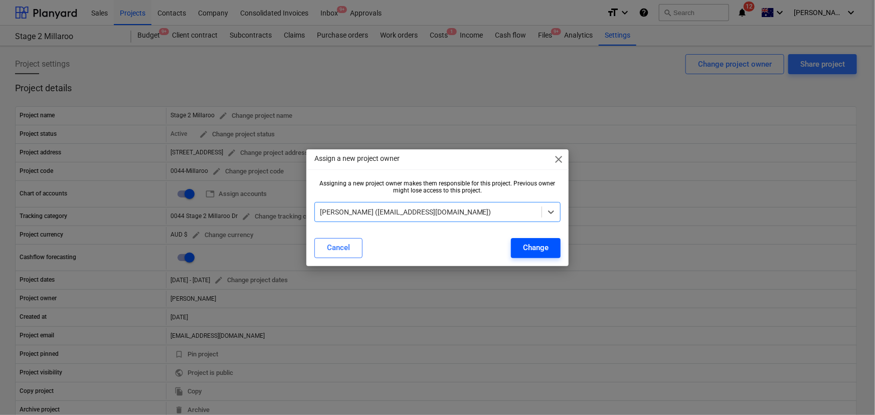
click at [529, 251] on div "Change" at bounding box center [536, 247] width 26 height 13
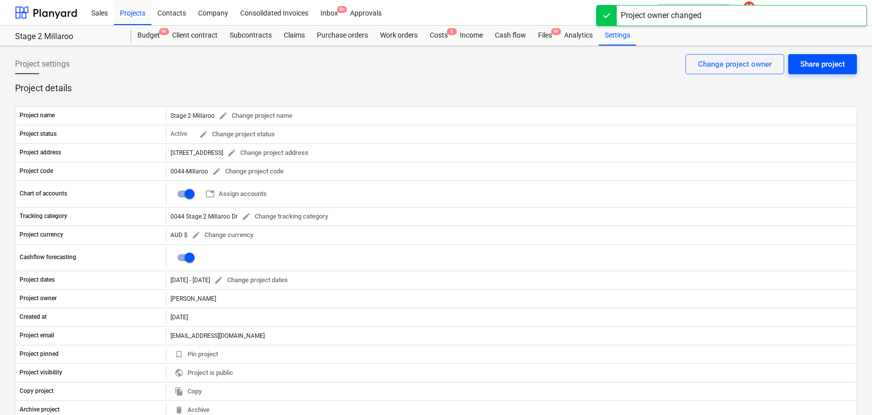
click at [823, 65] on div "Share project" at bounding box center [822, 64] width 45 height 13
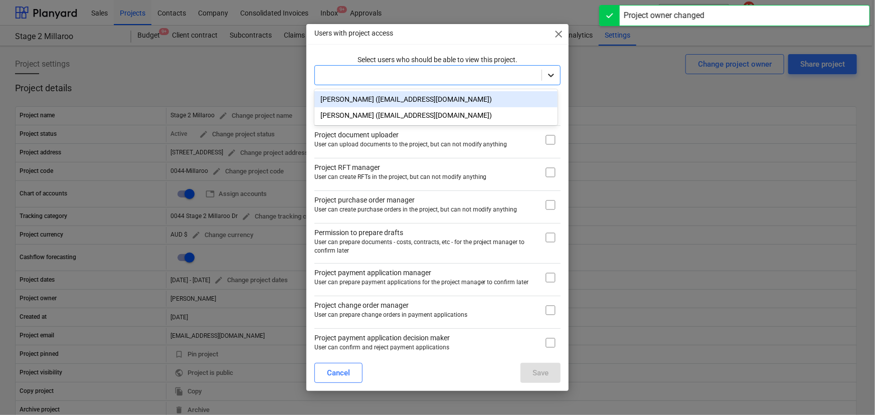
click at [550, 76] on icon at bounding box center [551, 75] width 10 height 10
click at [374, 44] on div at bounding box center [437, 44] width 263 height 1
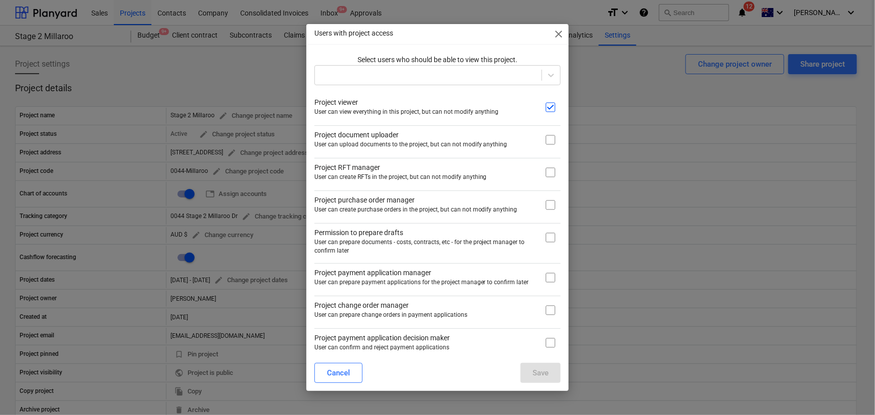
click at [551, 38] on div "Users with project access close" at bounding box center [437, 34] width 263 height 20
click at [555, 36] on span "close" at bounding box center [558, 34] width 12 height 12
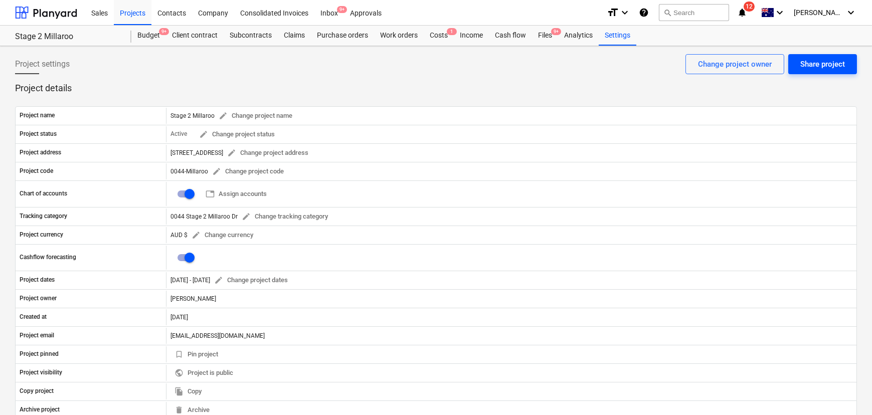
click at [802, 58] on div "Share project" at bounding box center [822, 64] width 45 height 13
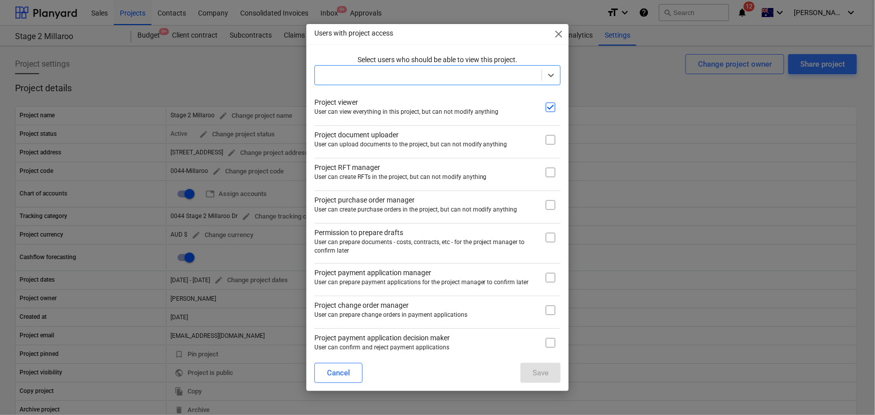
click at [418, 78] on div at bounding box center [428, 75] width 217 height 10
click at [234, 82] on div "Users with project access close Select users who should be able to view this pr…" at bounding box center [437, 207] width 875 height 415
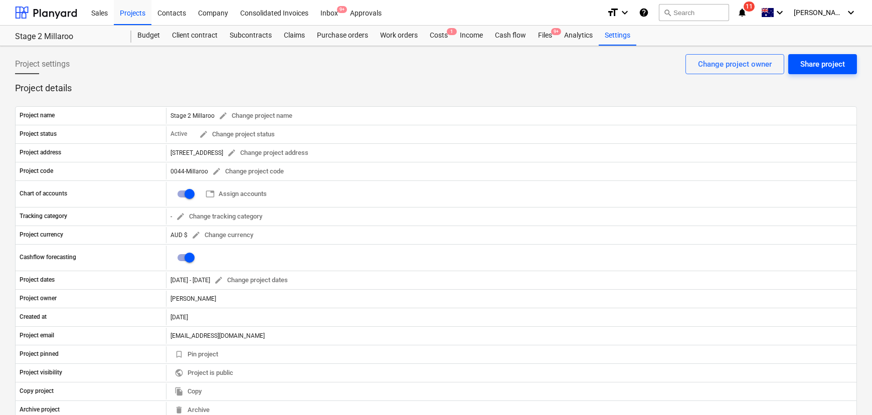
click at [821, 65] on div "Share project" at bounding box center [822, 64] width 45 height 13
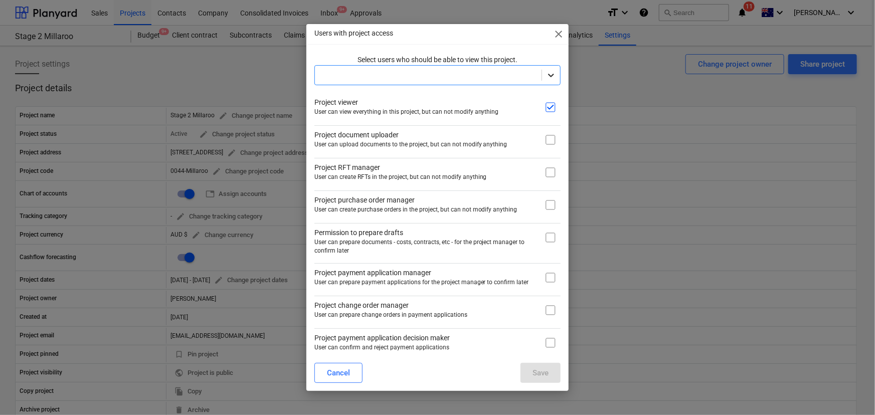
click at [556, 74] on div at bounding box center [551, 75] width 18 height 18
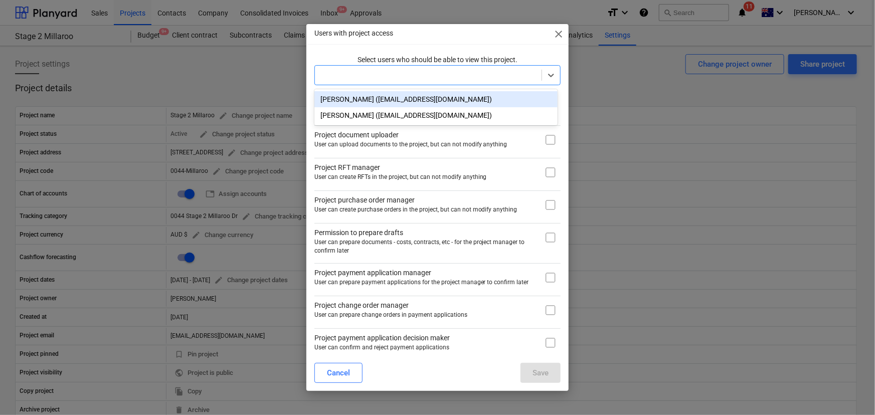
click at [558, 32] on span "close" at bounding box center [558, 34] width 12 height 12
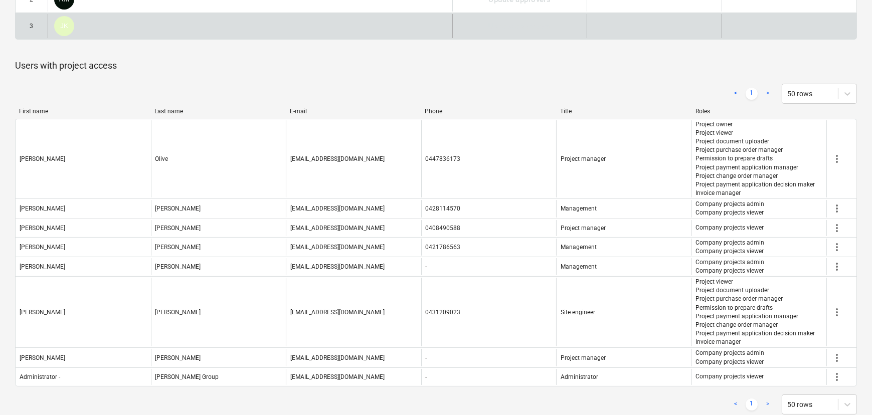
scroll to position [529, 0]
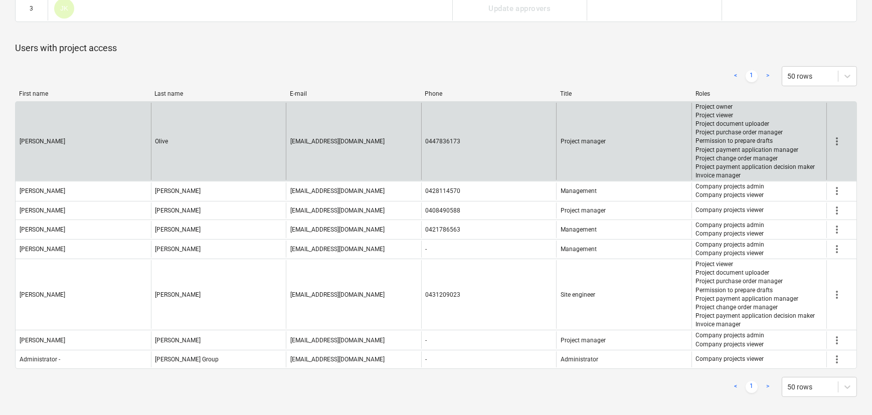
click at [836, 138] on span "more_vert" at bounding box center [837, 141] width 12 height 12
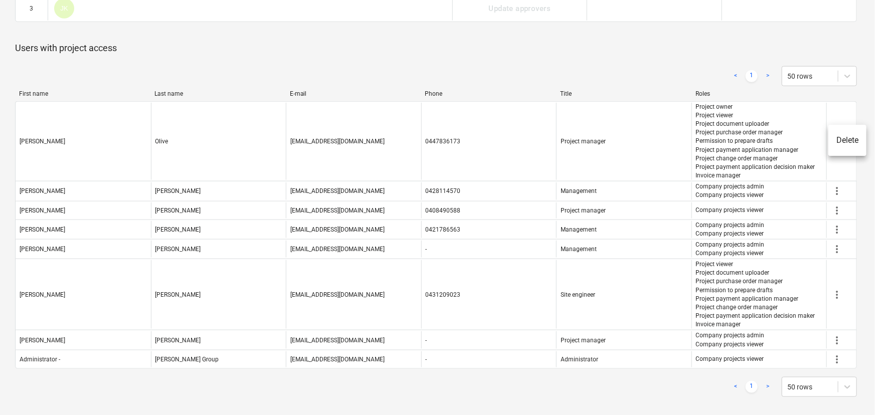
click at [631, 68] on div at bounding box center [437, 207] width 875 height 415
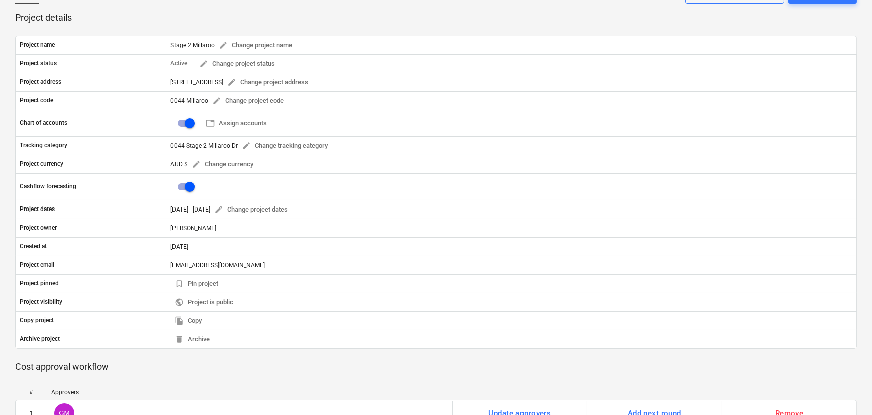
scroll to position [0, 0]
